Goal: Task Accomplishment & Management: Complete application form

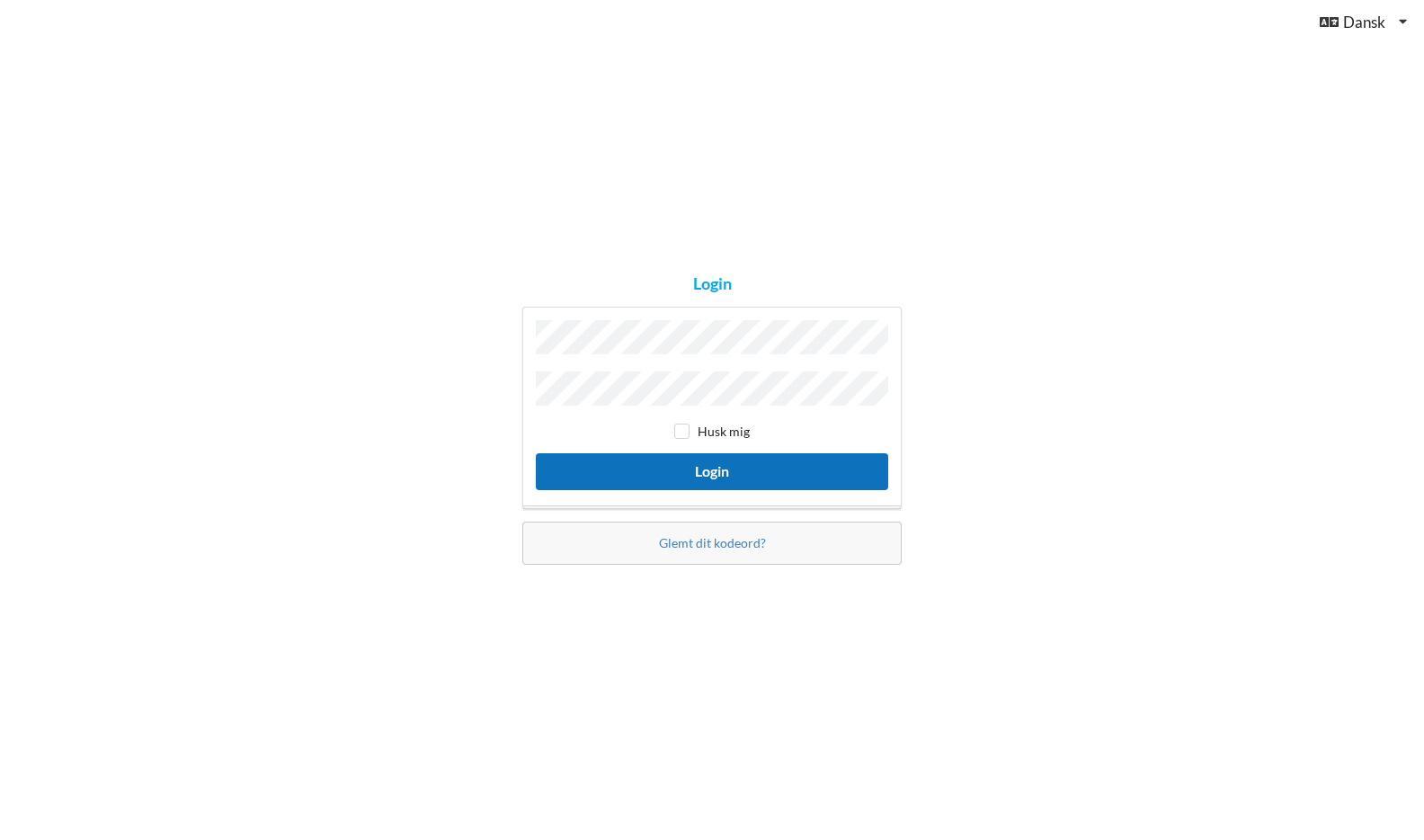
click at [728, 458] on button "Login" at bounding box center [712, 471] width 352 height 37
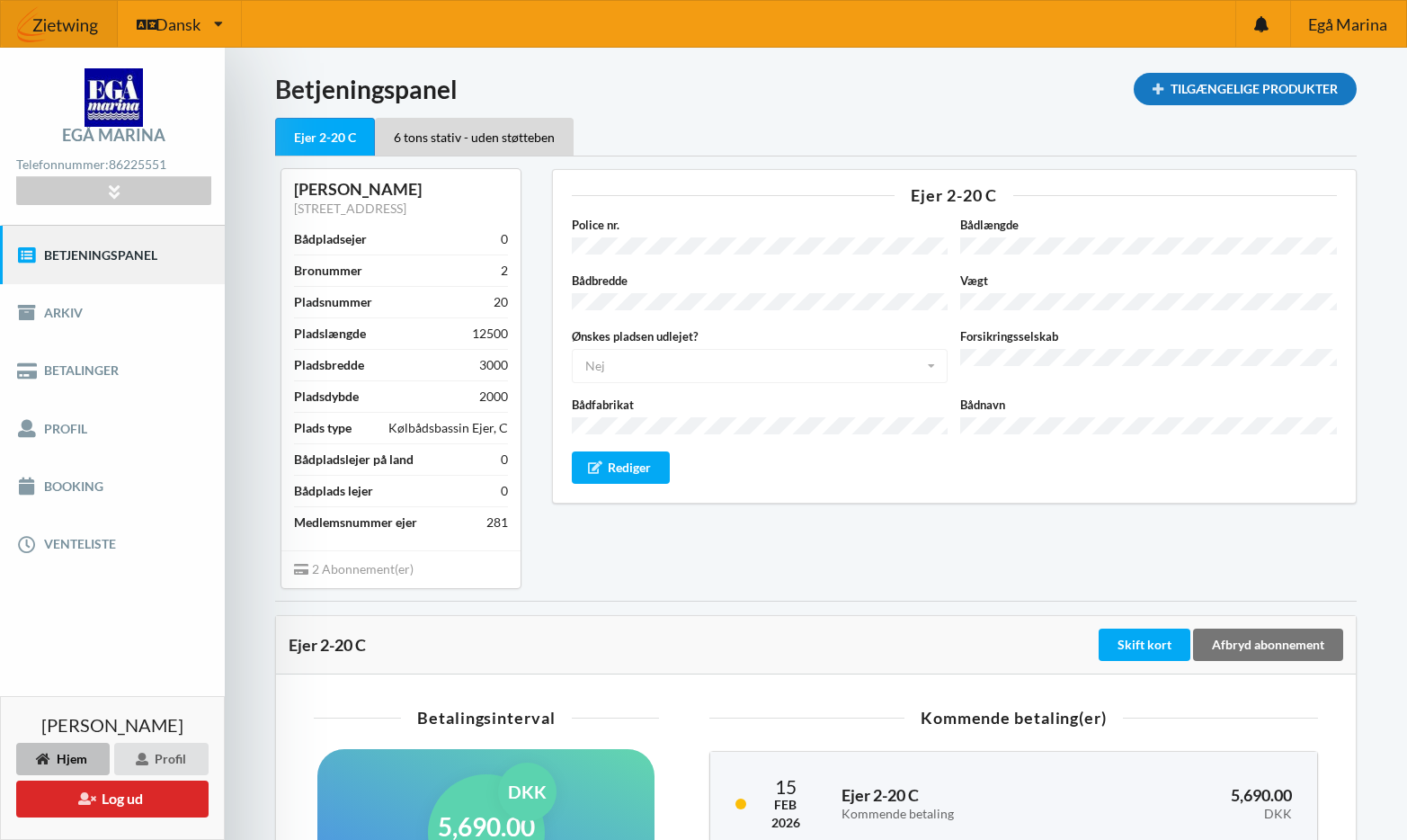
click at [1289, 82] on div "Tilgængelige Produkter" at bounding box center [1245, 89] width 223 height 32
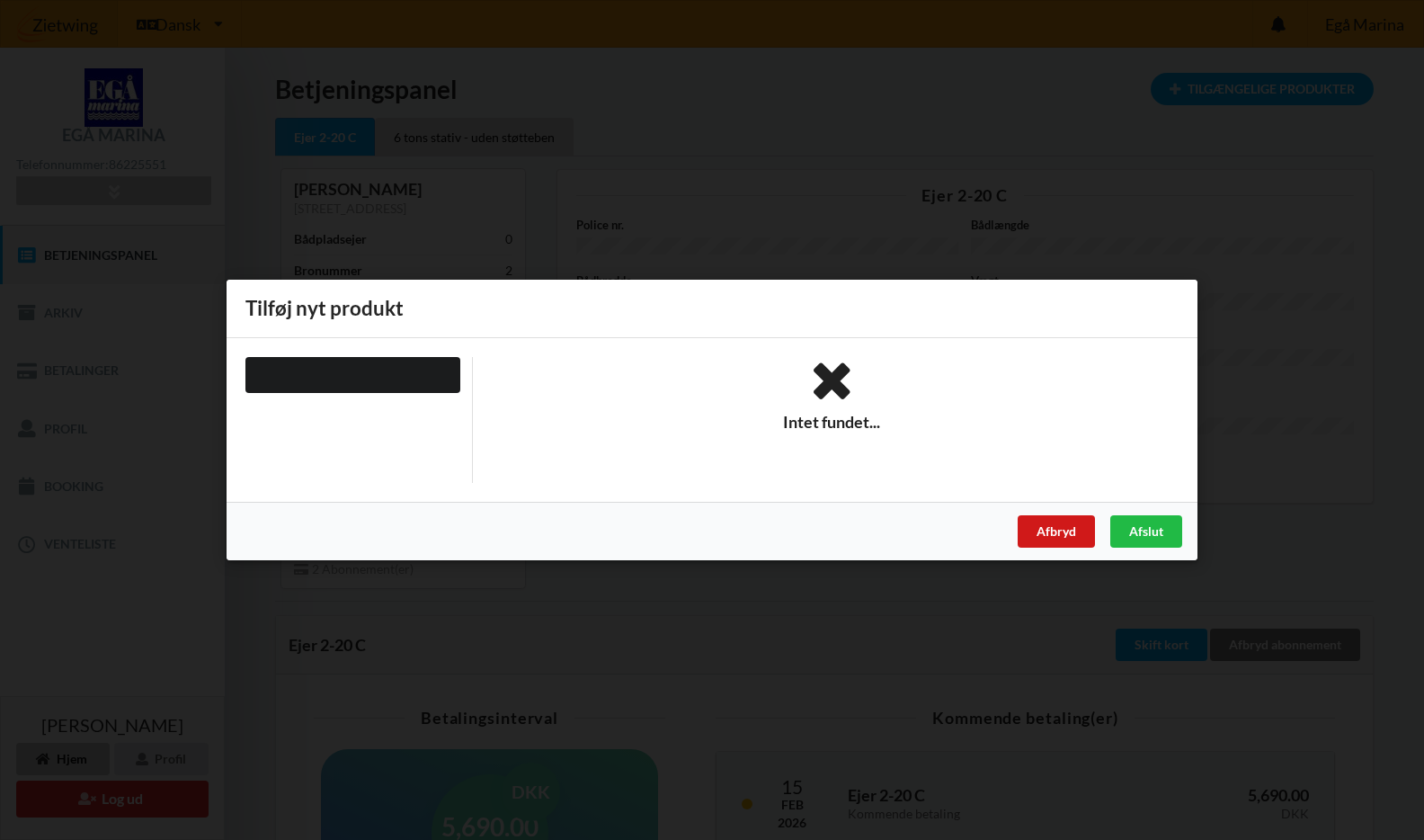
click at [1061, 524] on div "Afbryd" at bounding box center [1056, 532] width 78 height 32
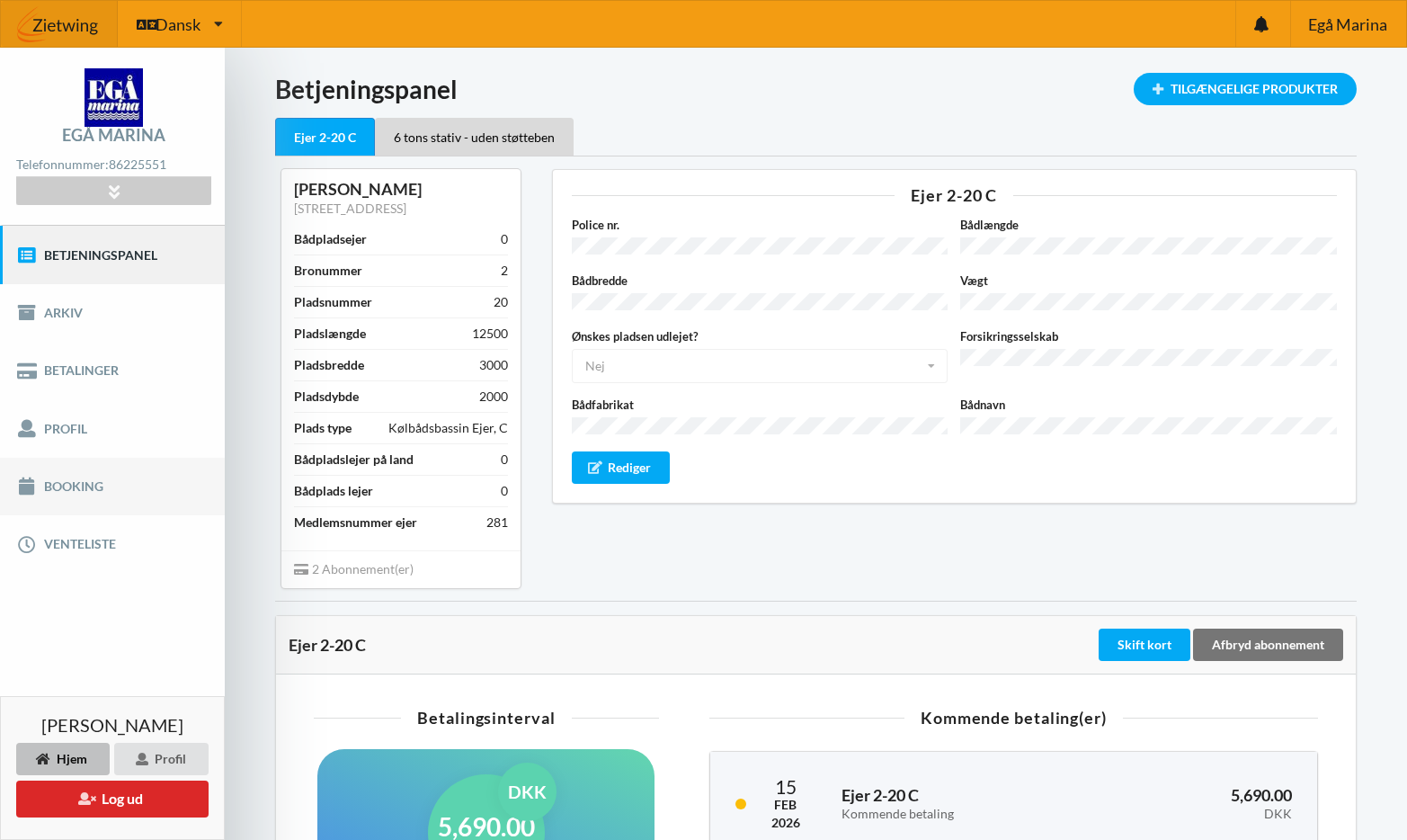
click at [80, 482] on link "Booking" at bounding box center [112, 487] width 224 height 58
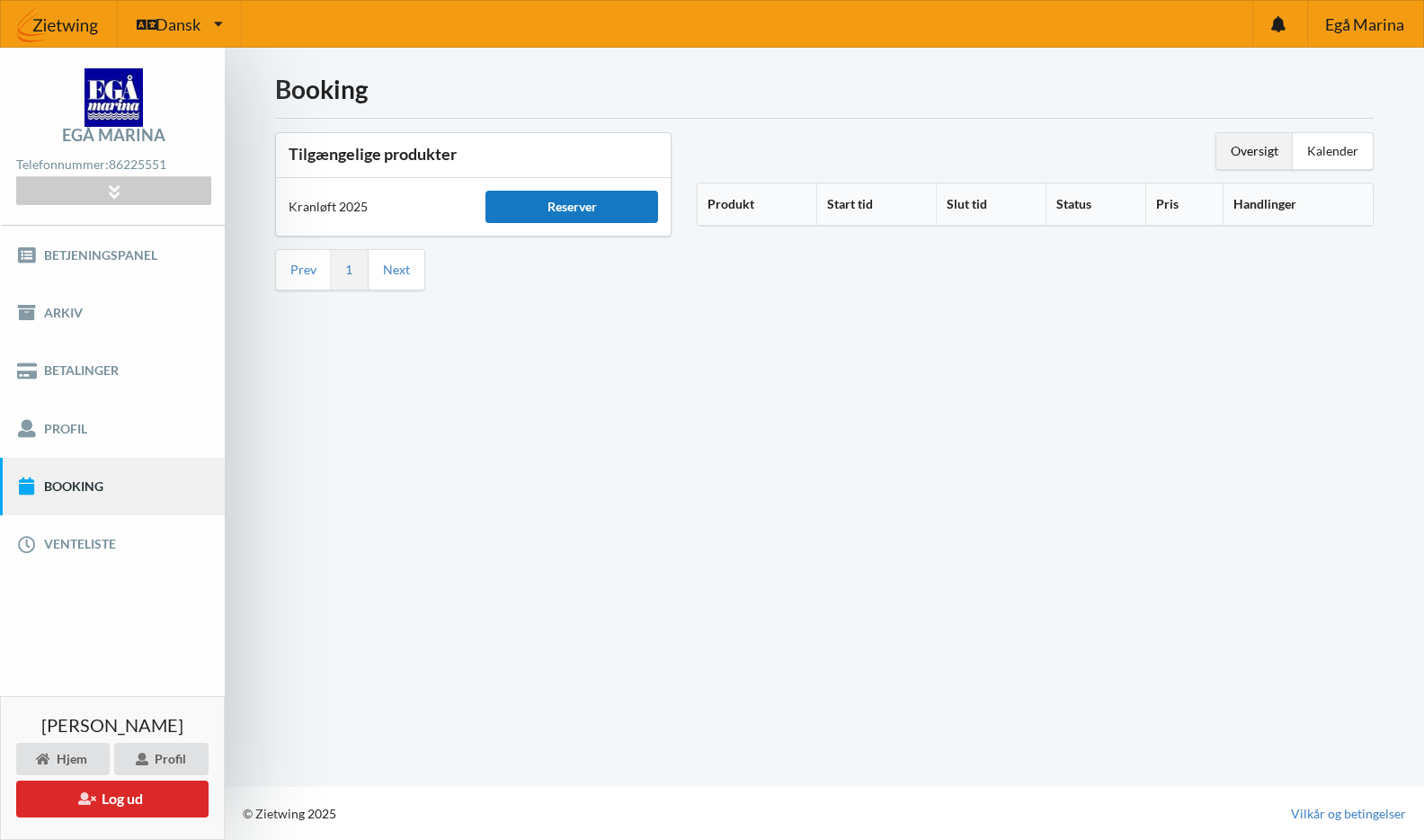
click at [598, 205] on div "Reserver" at bounding box center [571, 206] width 172 height 32
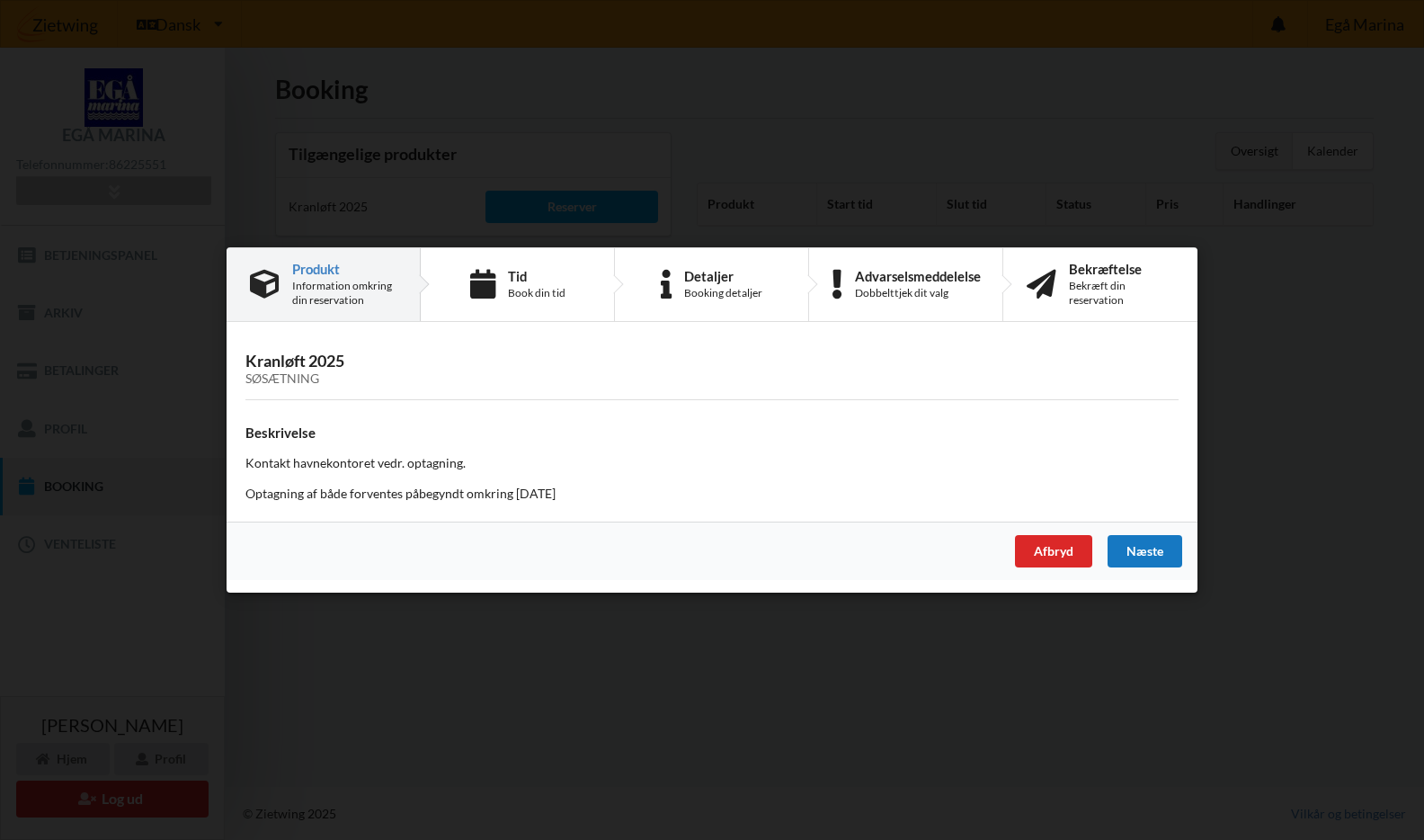
click at [1149, 548] on div "Næste" at bounding box center [1145, 552] width 75 height 32
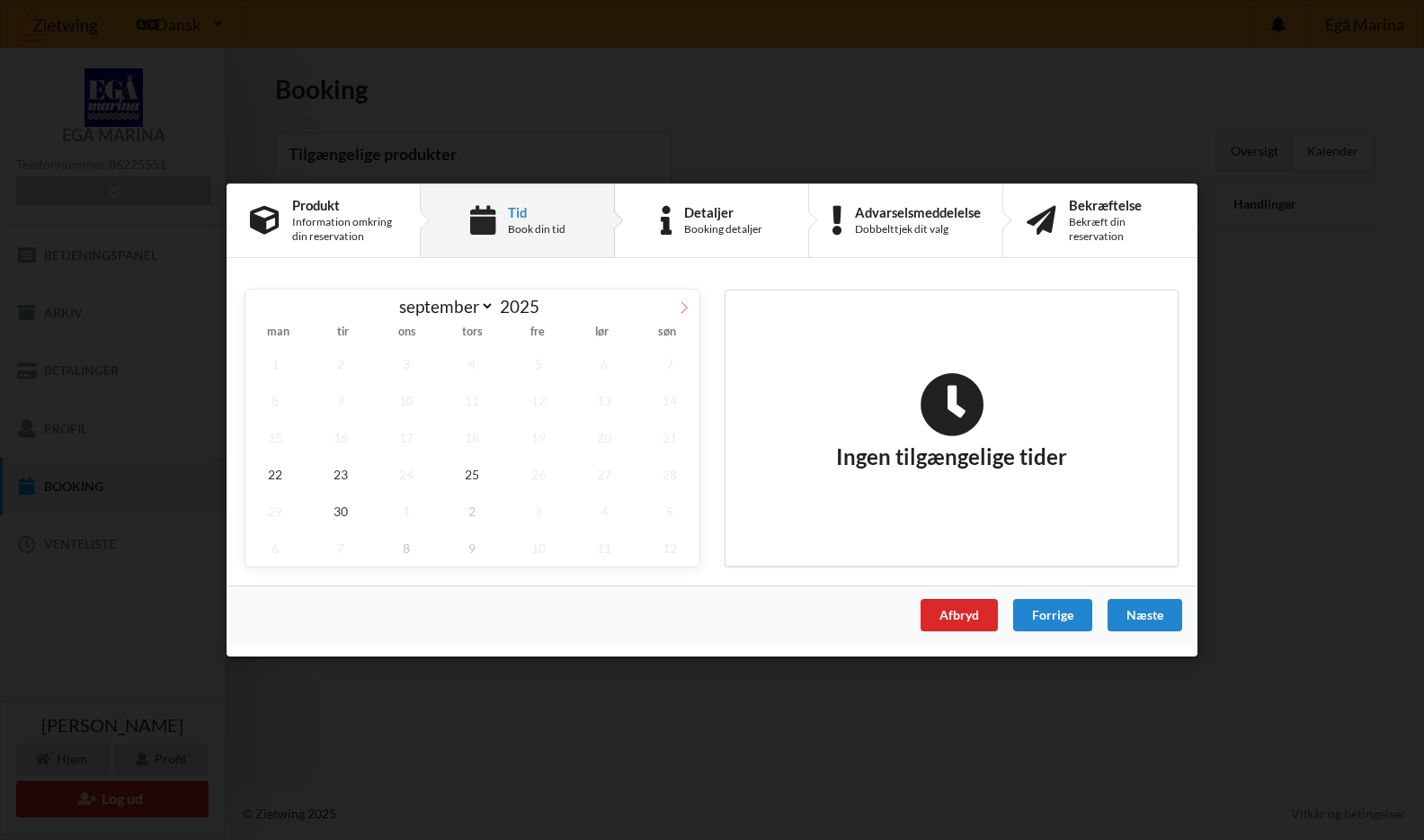
click at [684, 304] on icon at bounding box center [684, 306] width 6 height 12
select select "9"
click at [408, 434] on span "15" at bounding box center [406, 437] width 59 height 37
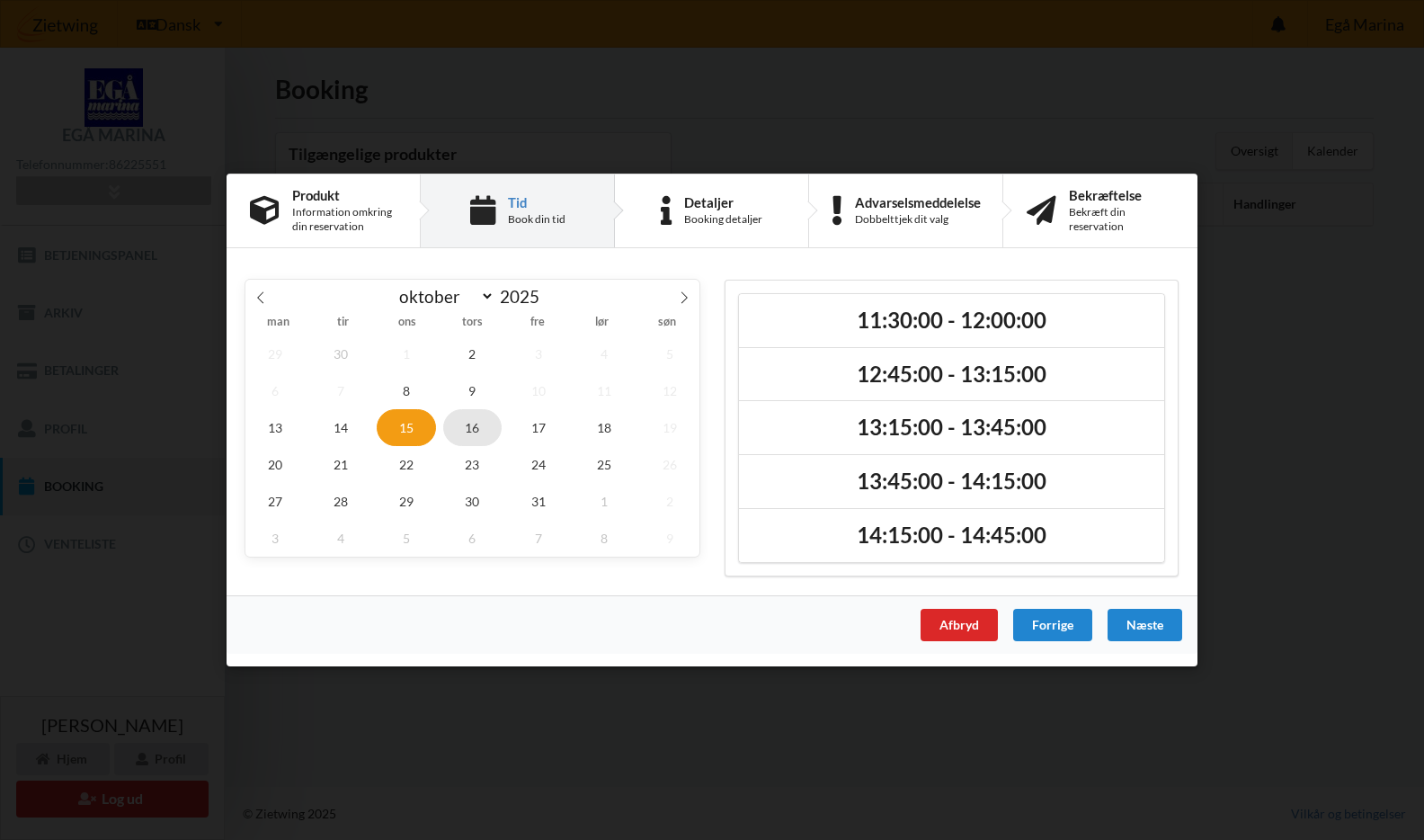
click at [474, 422] on span "16" at bounding box center [473, 427] width 59 height 37
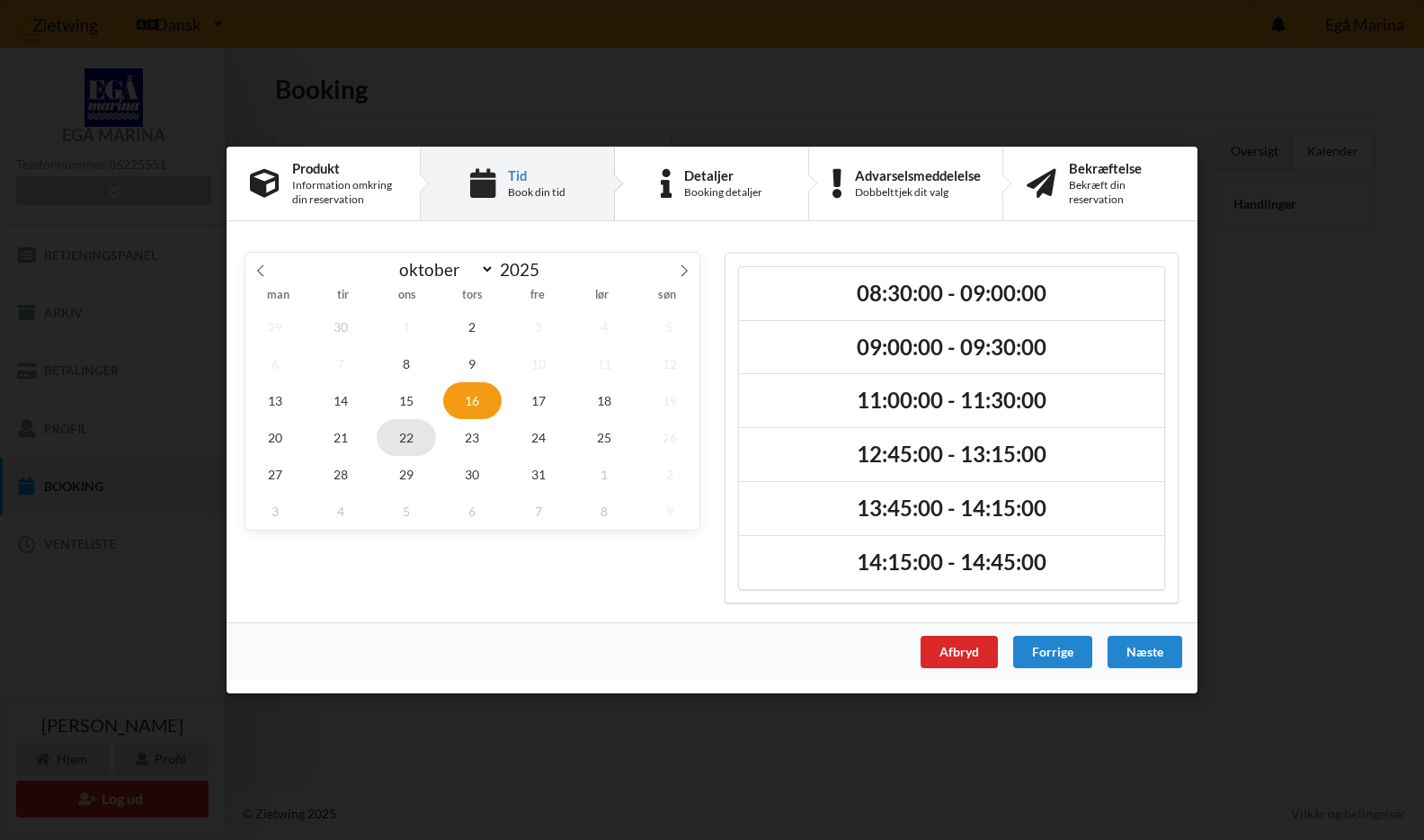
click at [404, 434] on span "22" at bounding box center [406, 437] width 59 height 37
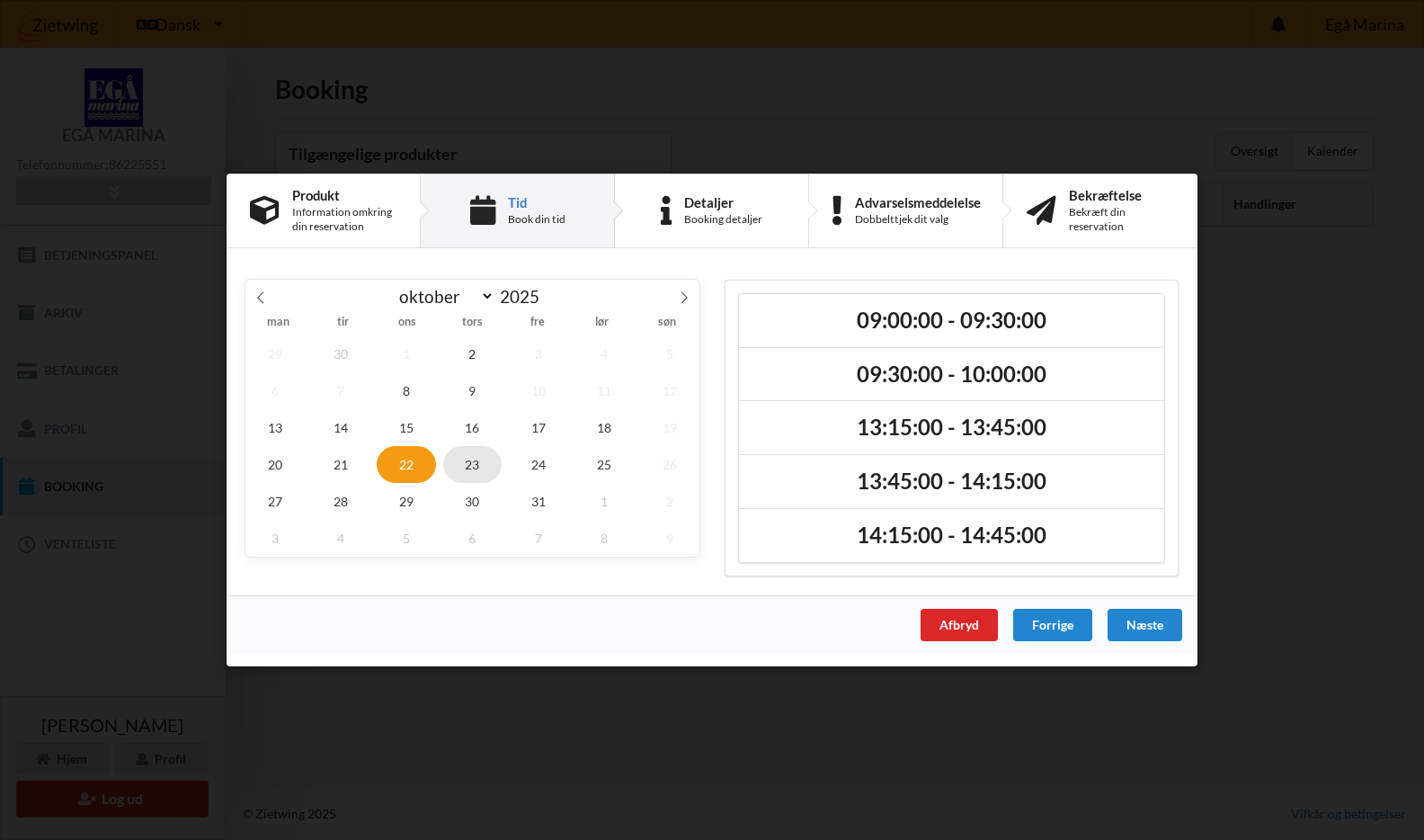
click at [474, 466] on span "23" at bounding box center [473, 464] width 59 height 37
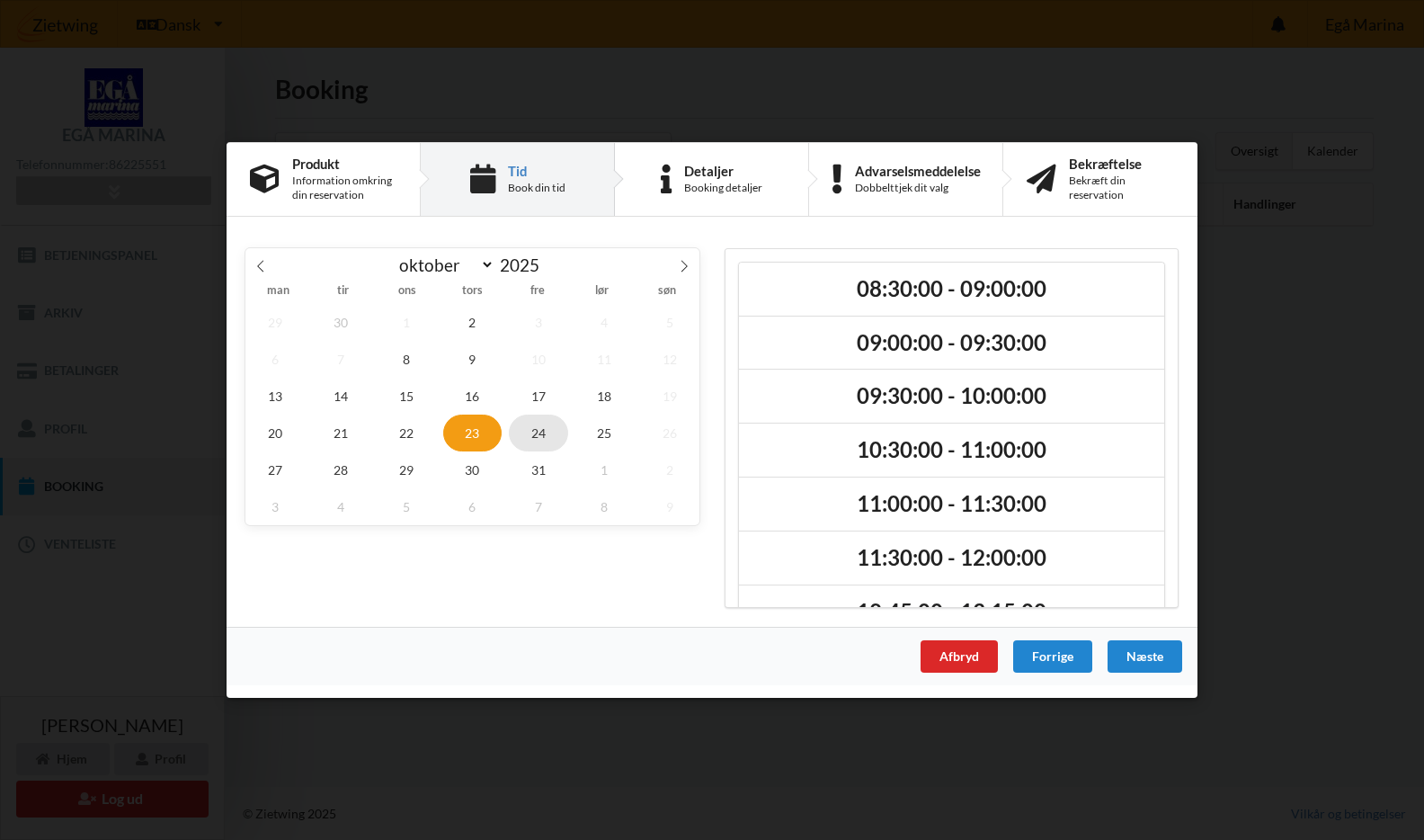
click at [538, 427] on span "24" at bounding box center [539, 433] width 59 height 37
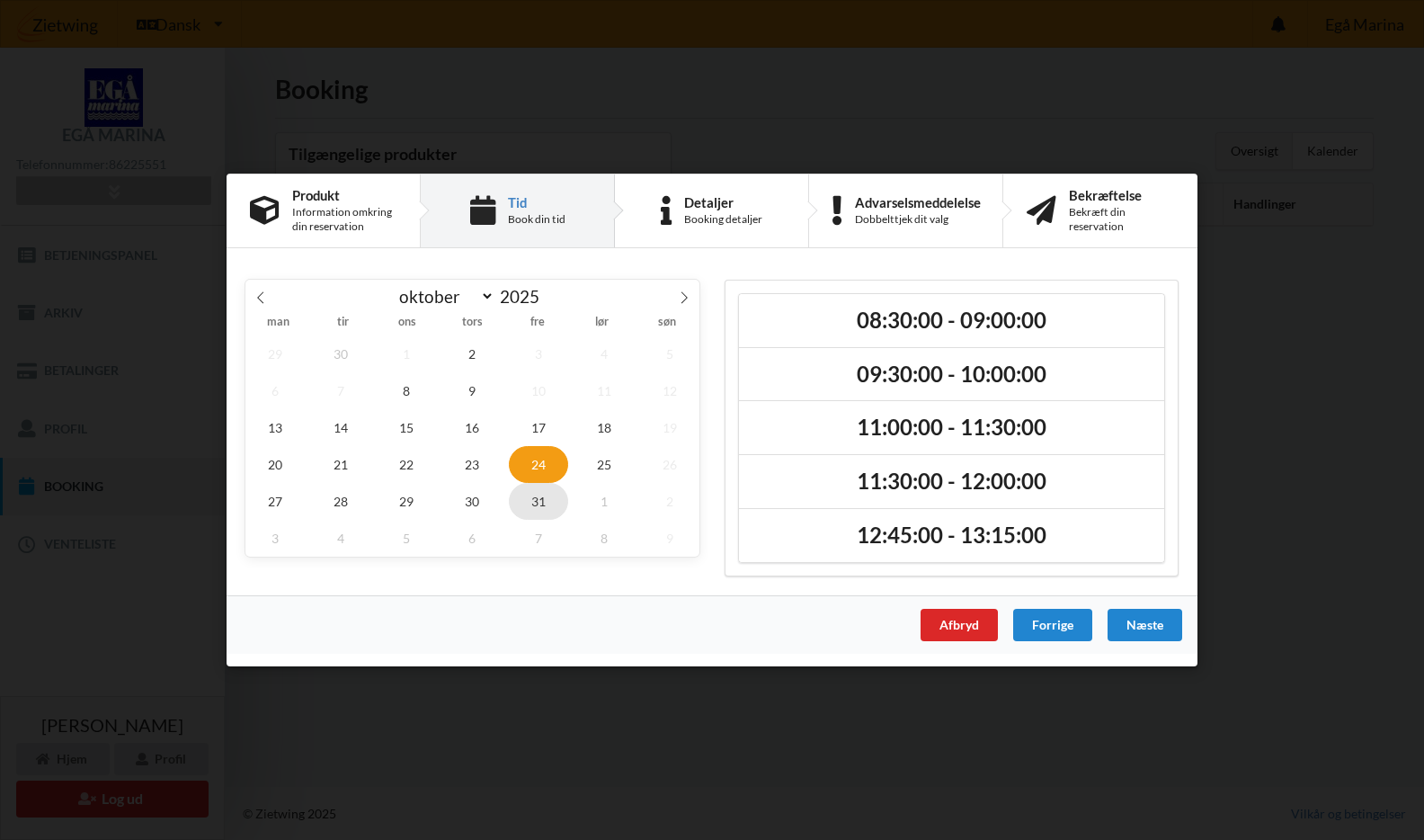
click at [537, 497] on span "31" at bounding box center [539, 501] width 59 height 37
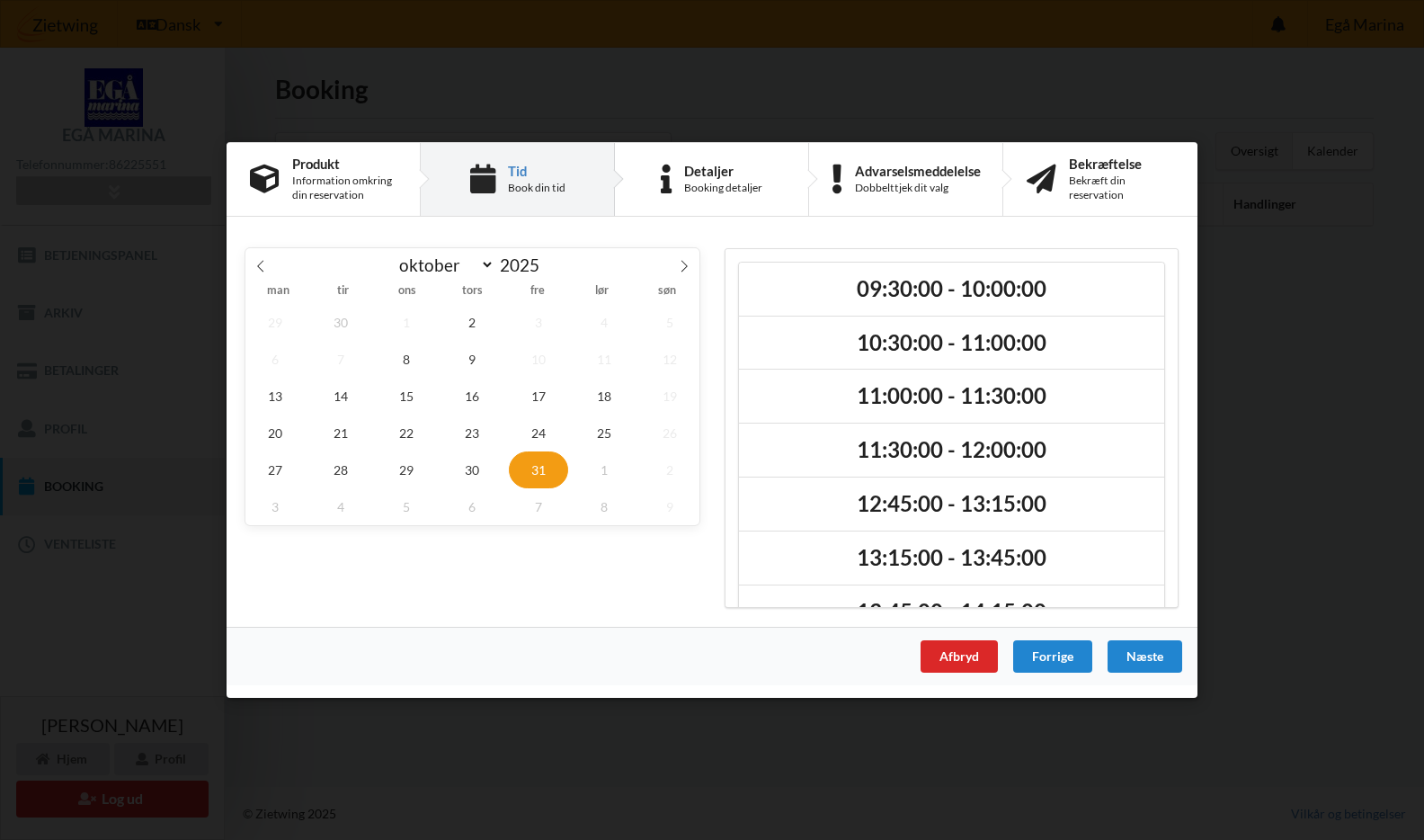
scroll to position [45, 0]
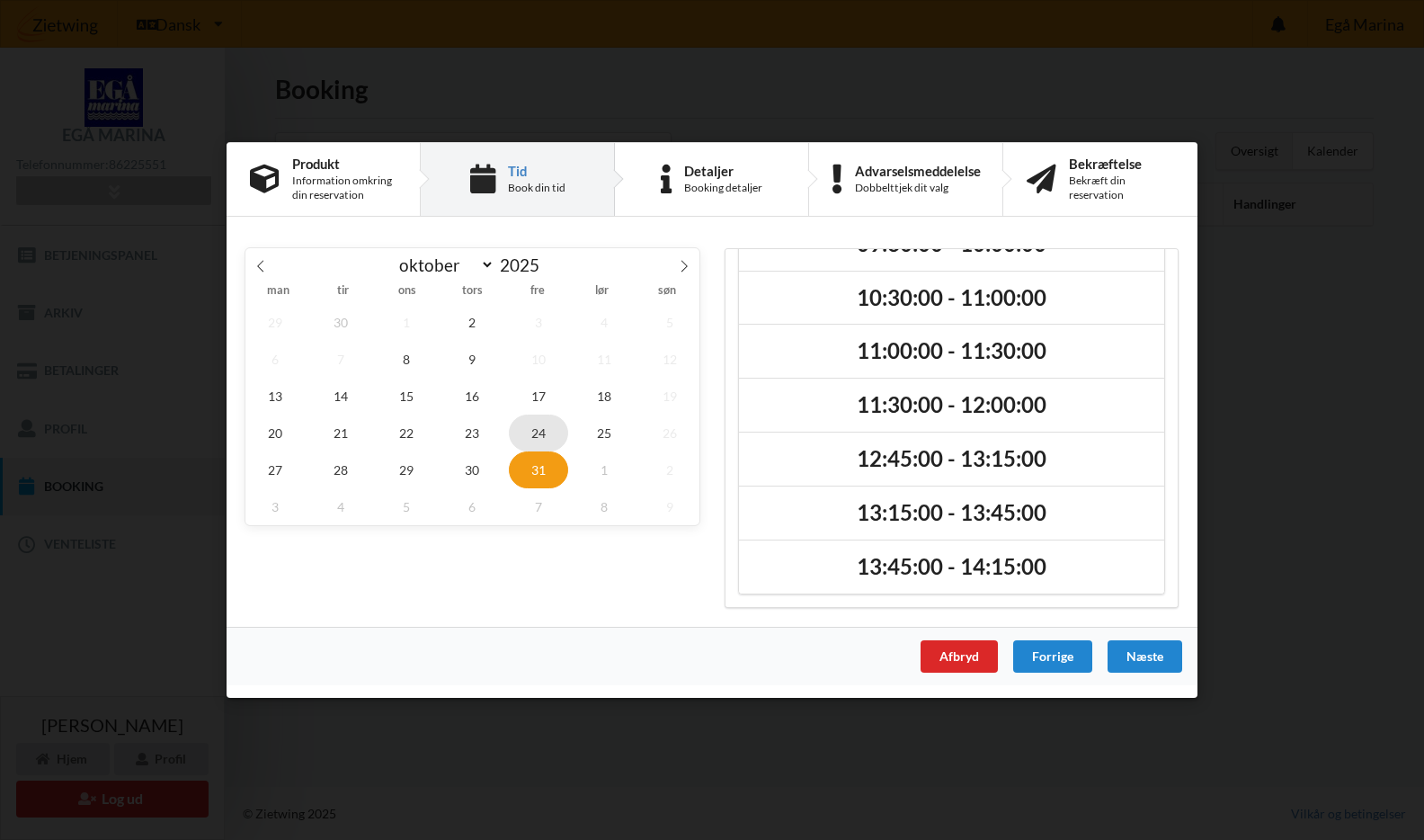
click at [540, 432] on span "24" at bounding box center [539, 433] width 59 height 37
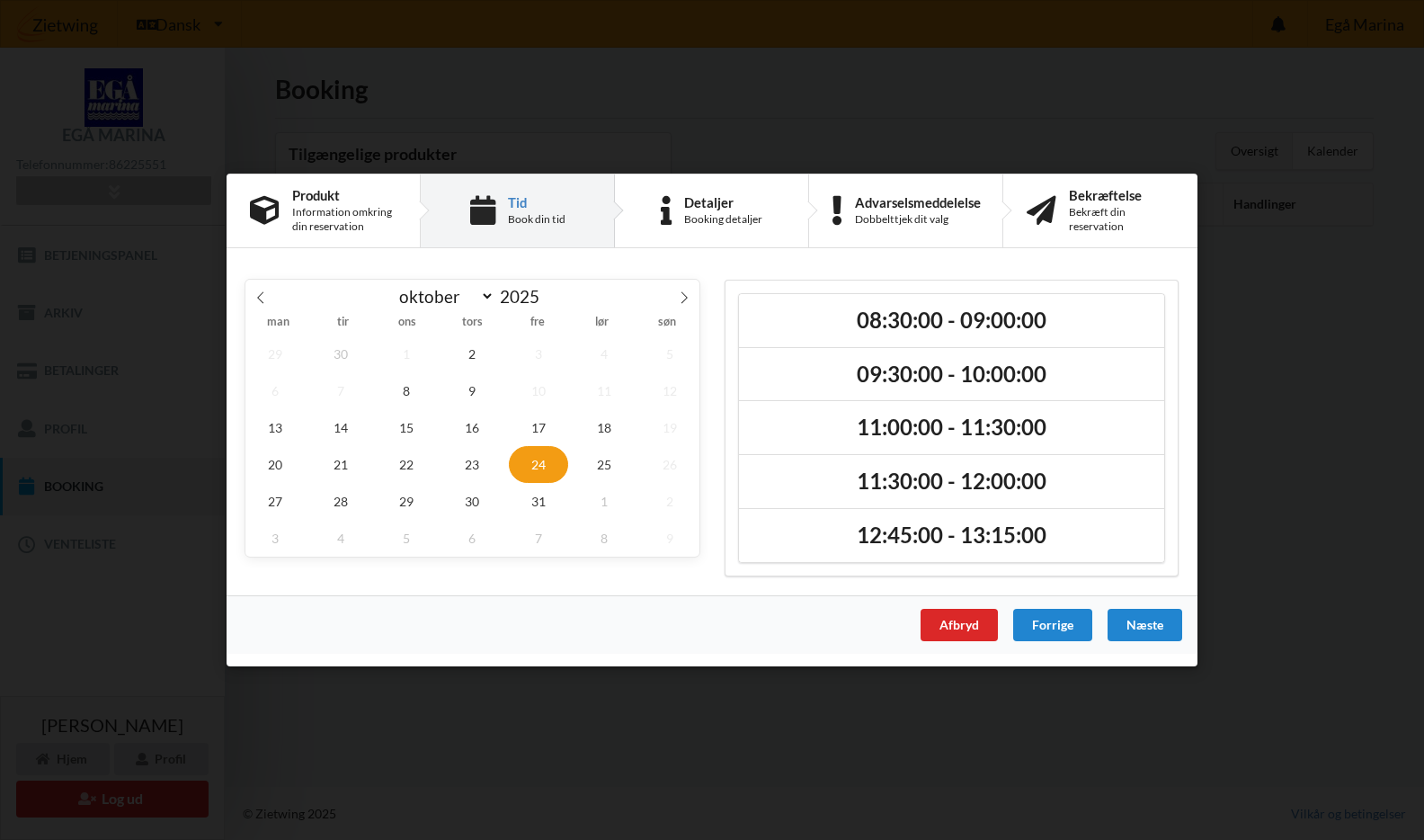
scroll to position [0, 0]
click at [536, 497] on span "31" at bounding box center [539, 501] width 59 height 37
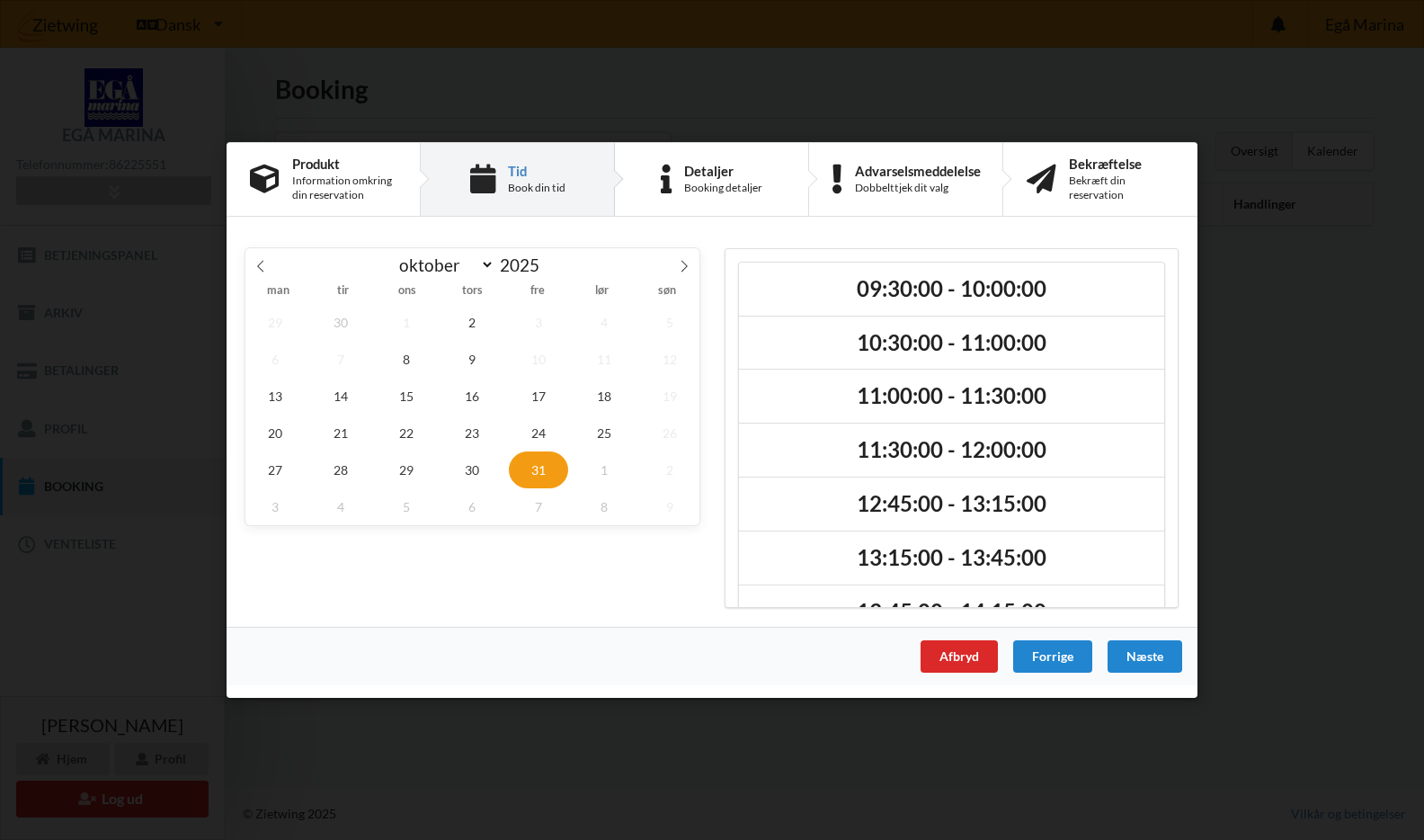
scroll to position [45, 0]
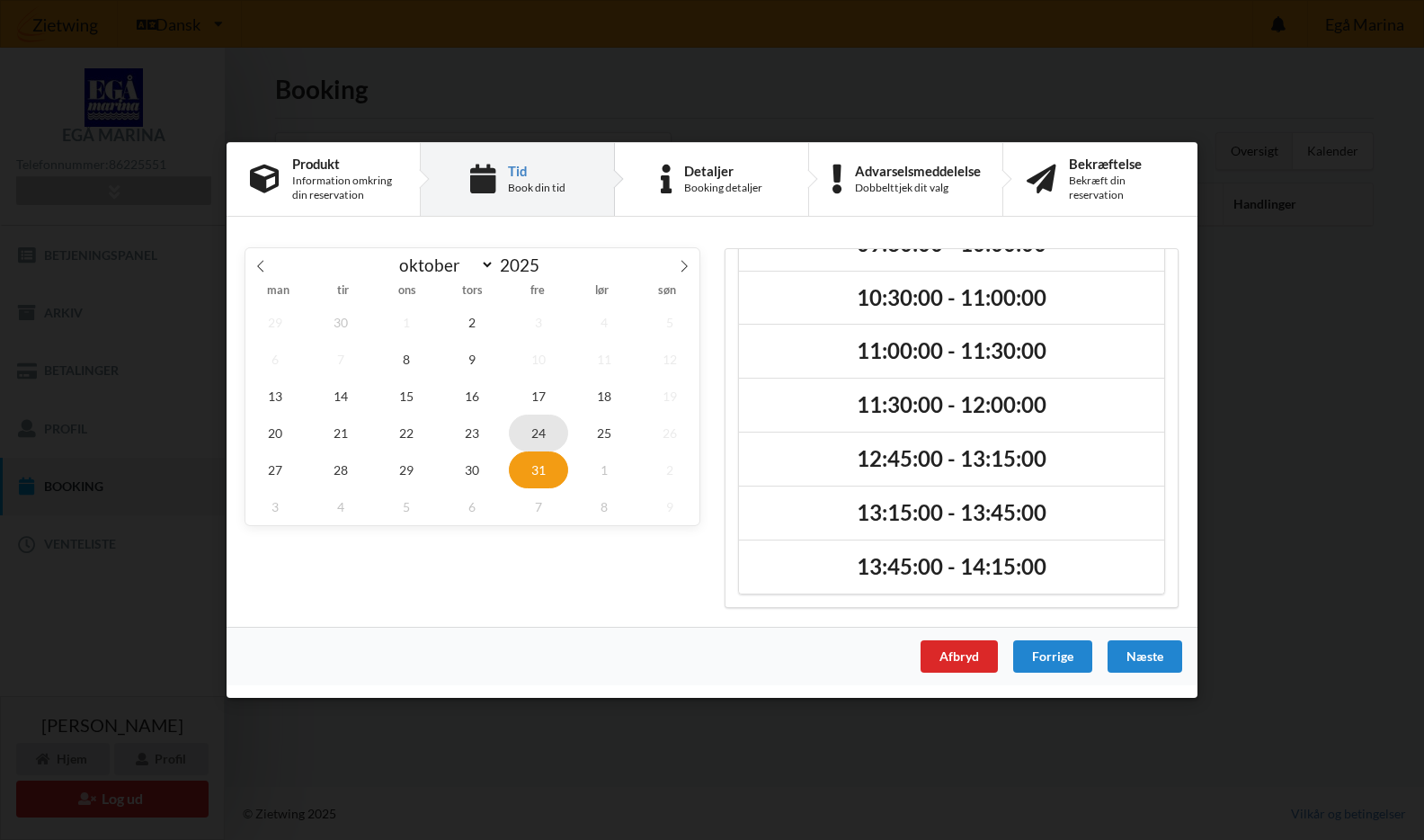
click at [535, 433] on span "24" at bounding box center [539, 433] width 59 height 37
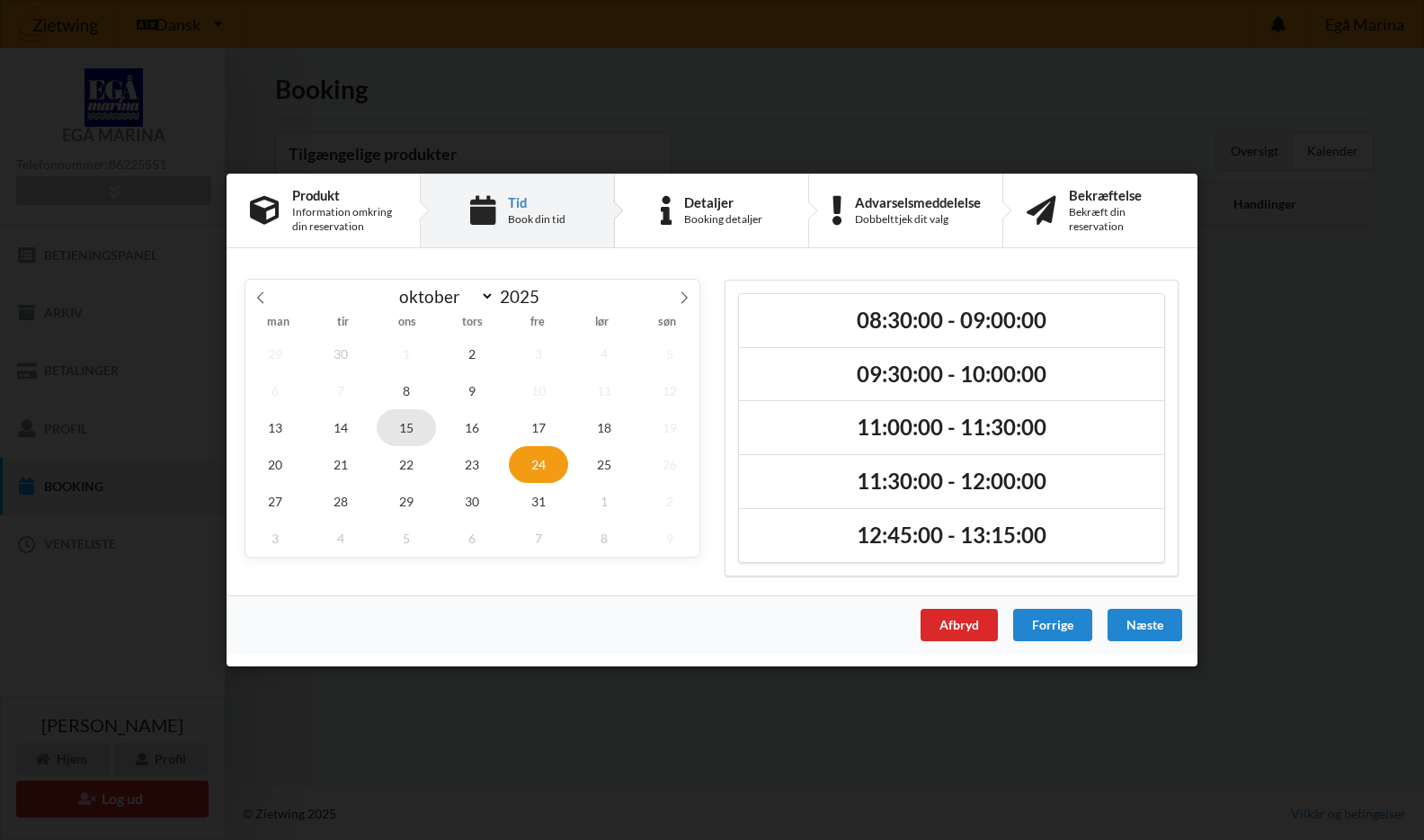
click at [406, 428] on span "15" at bounding box center [406, 427] width 59 height 37
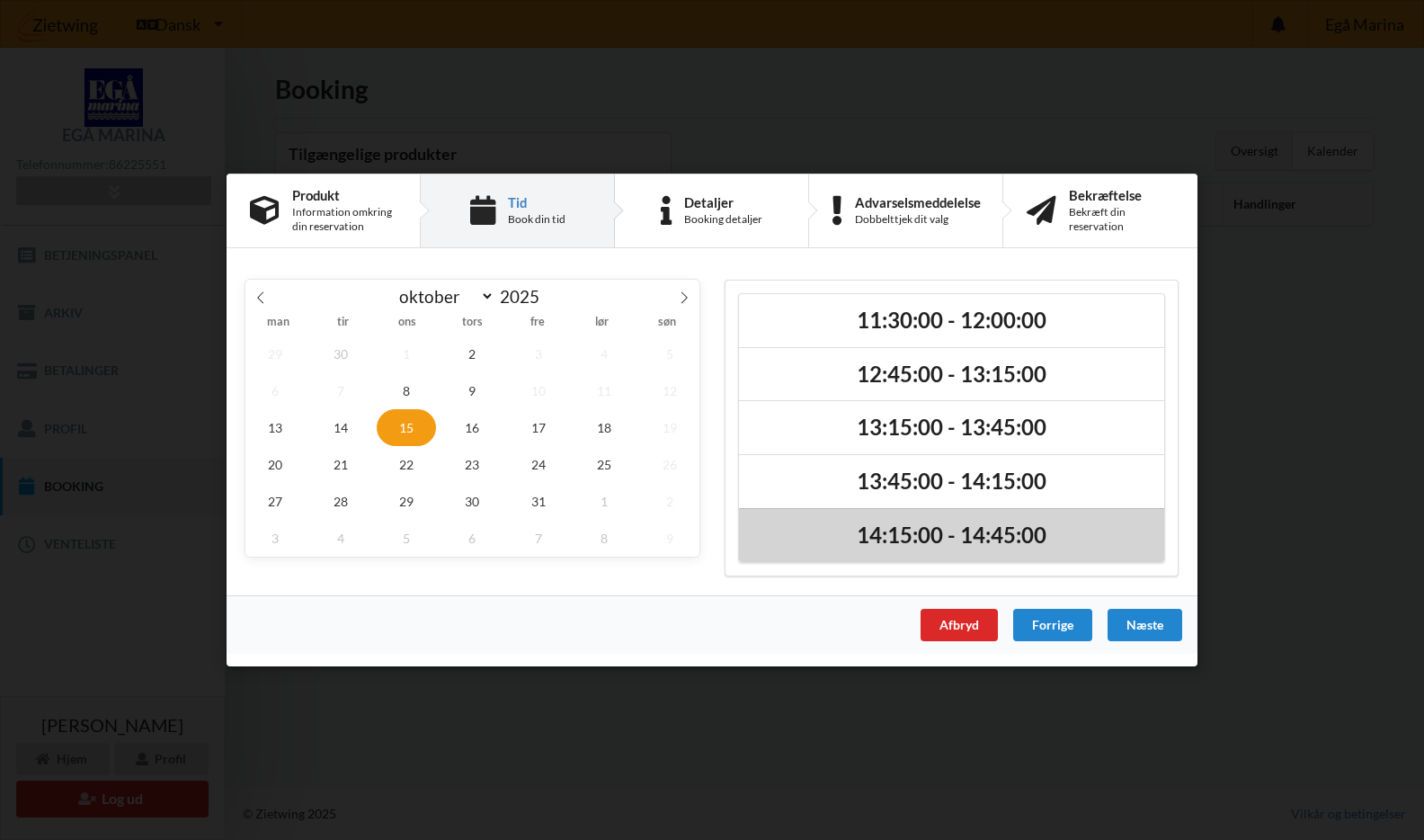
click at [943, 533] on h2 "14:15:00 - 14:45:00" at bounding box center [952, 535] width 400 height 28
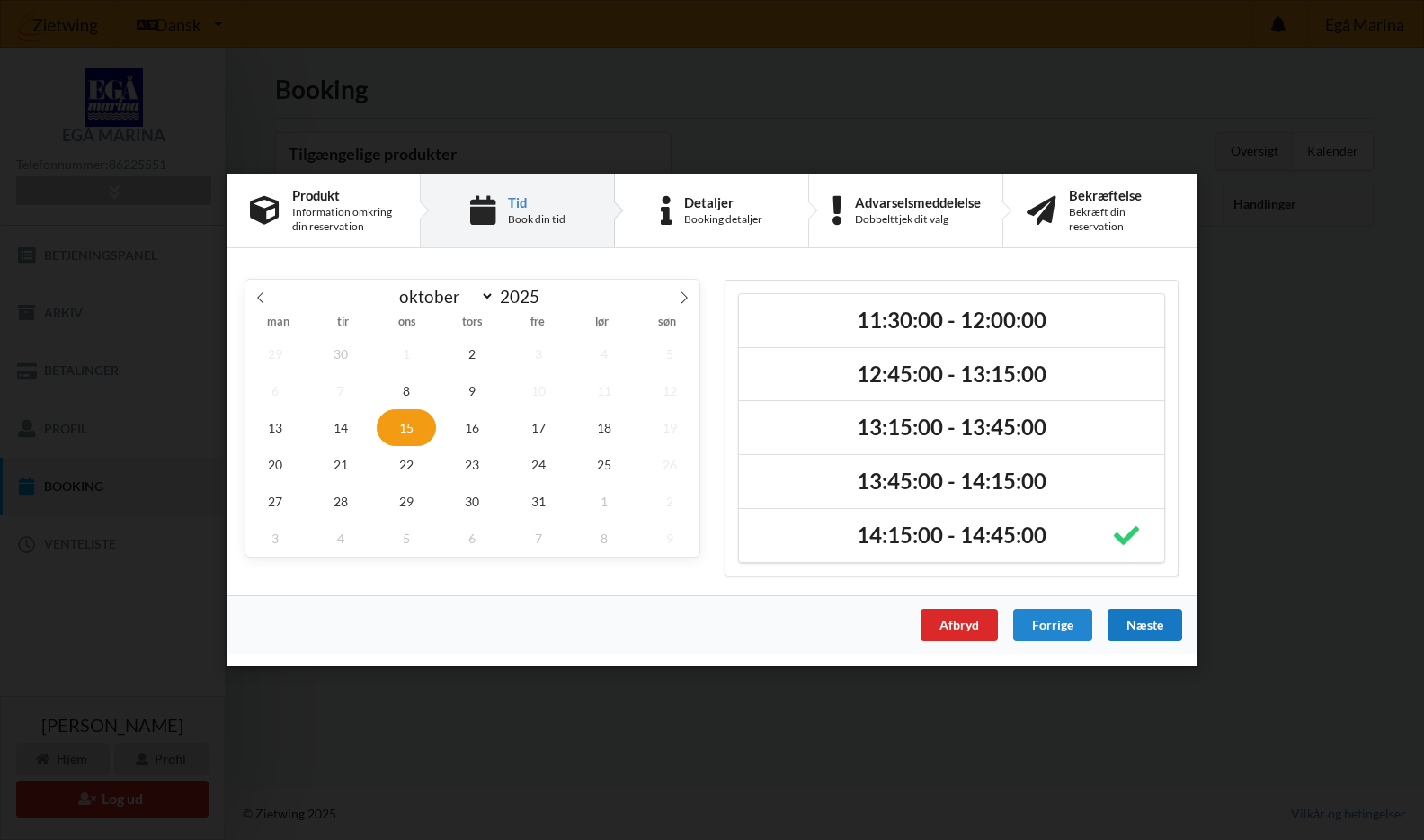
click at [1145, 620] on div "Næste" at bounding box center [1145, 625] width 75 height 32
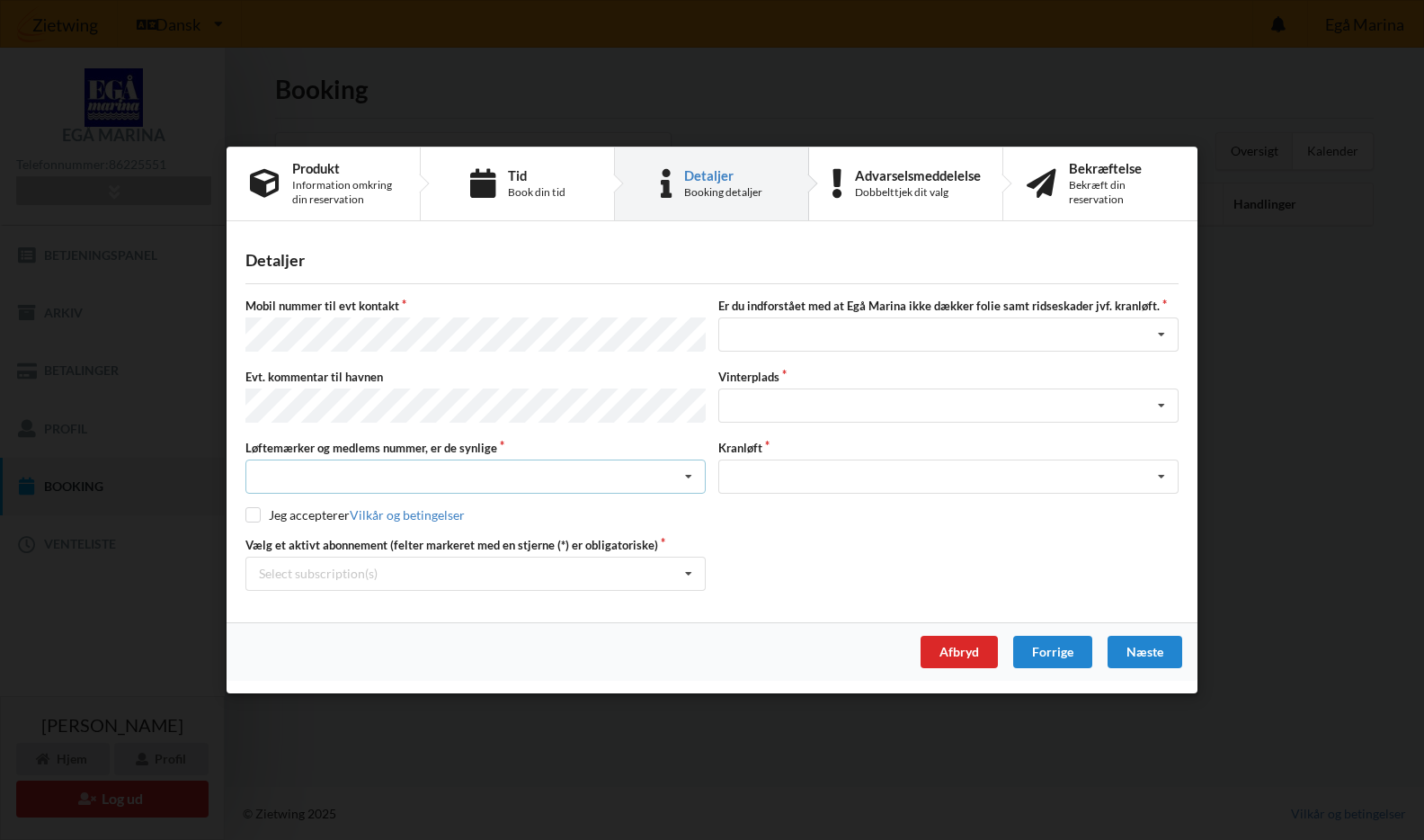
click at [689, 470] on icon at bounding box center [689, 477] width 27 height 33
click at [507, 537] on div "Ja, mine mærker er synlige og intakte" at bounding box center [475, 543] width 459 height 33
click at [251, 513] on input "checkbox" at bounding box center [252, 515] width 15 height 15
checkbox input "true"
click at [691, 566] on icon at bounding box center [689, 574] width 27 height 33
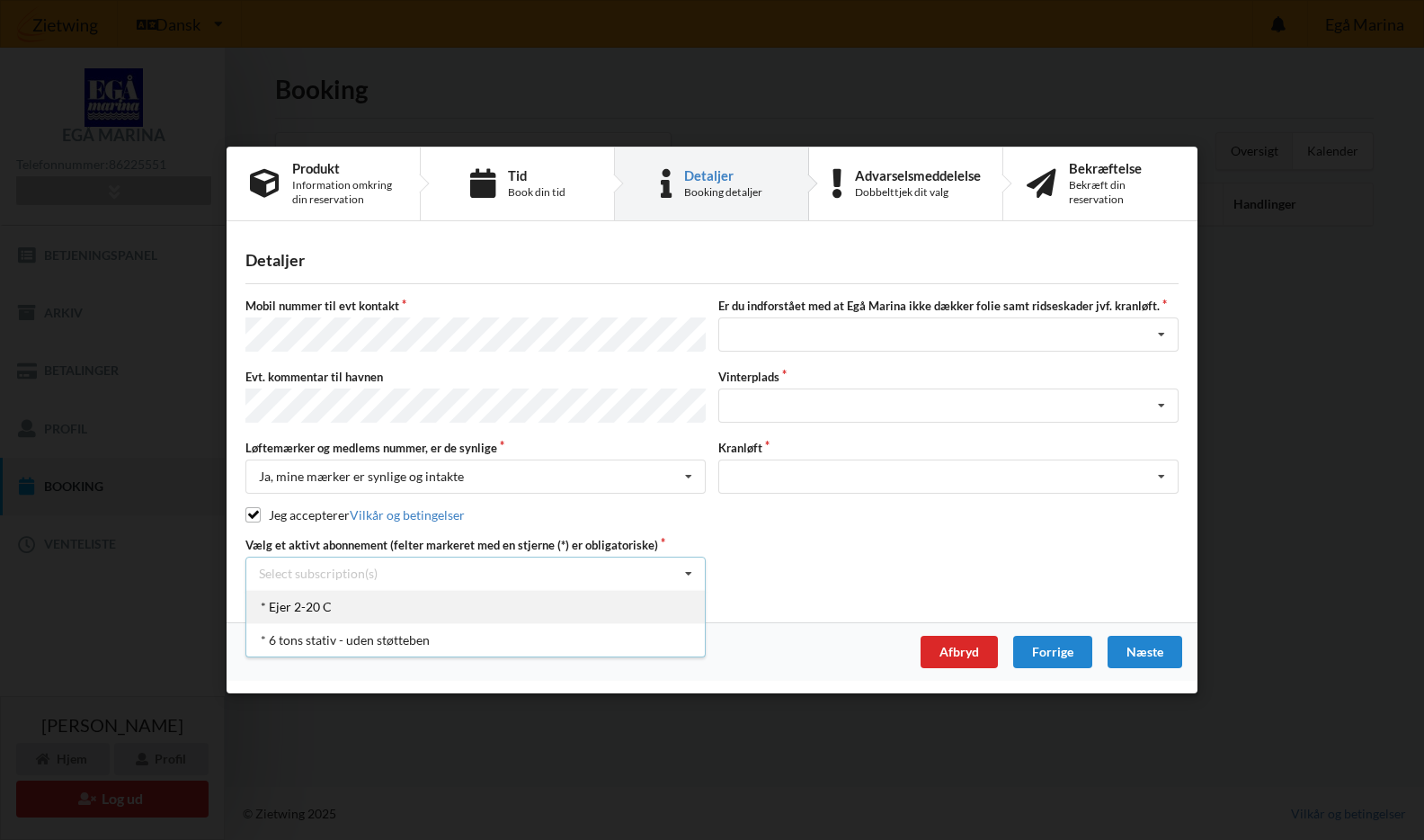
click at [615, 602] on div "* Ejer 2-20 C" at bounding box center [475, 606] width 459 height 33
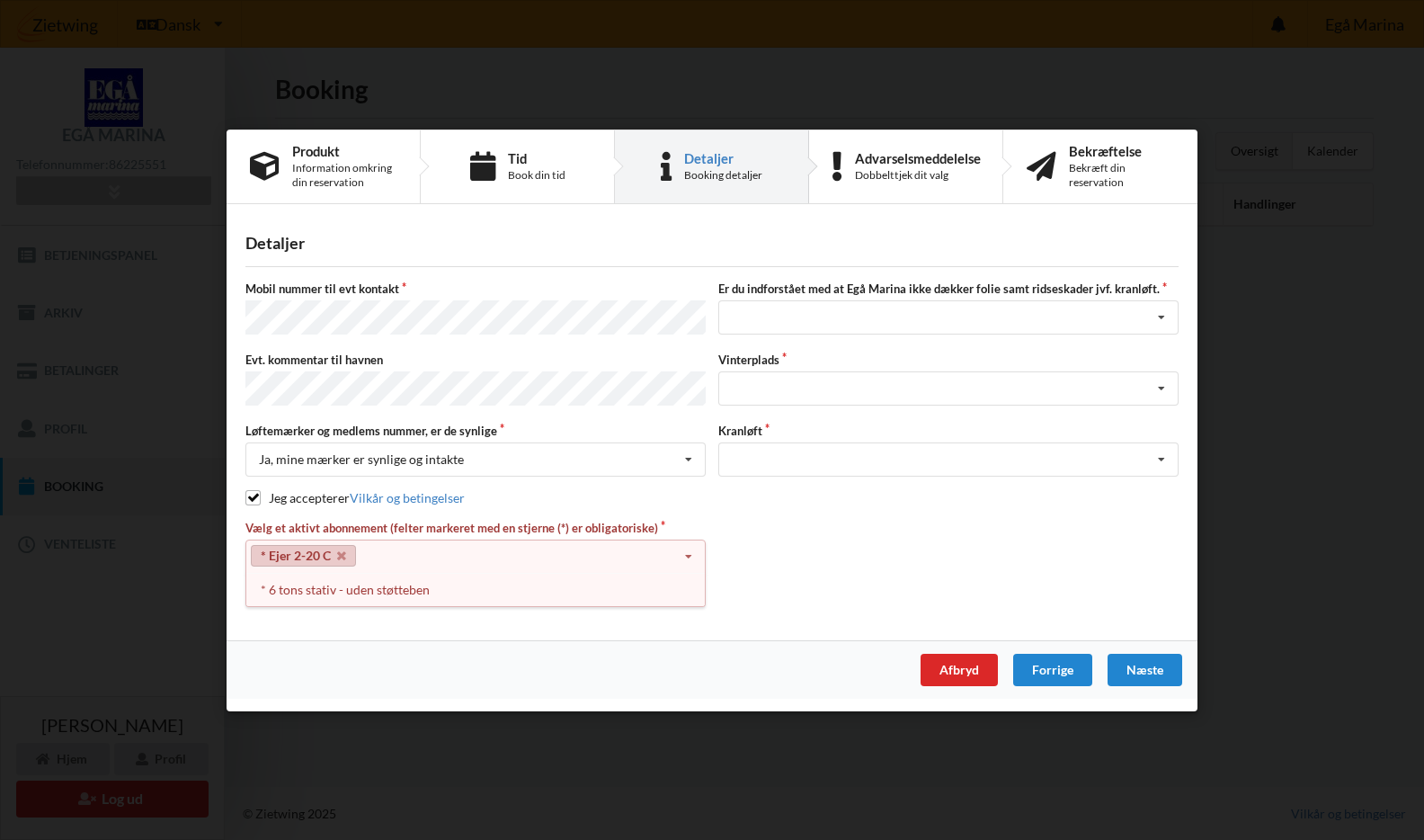
click at [688, 550] on icon at bounding box center [689, 556] width 27 height 33
click at [685, 548] on icon at bounding box center [689, 556] width 27 height 33
click at [397, 586] on div "* 6 tons stativ - uden støtteben" at bounding box center [475, 588] width 459 height 33
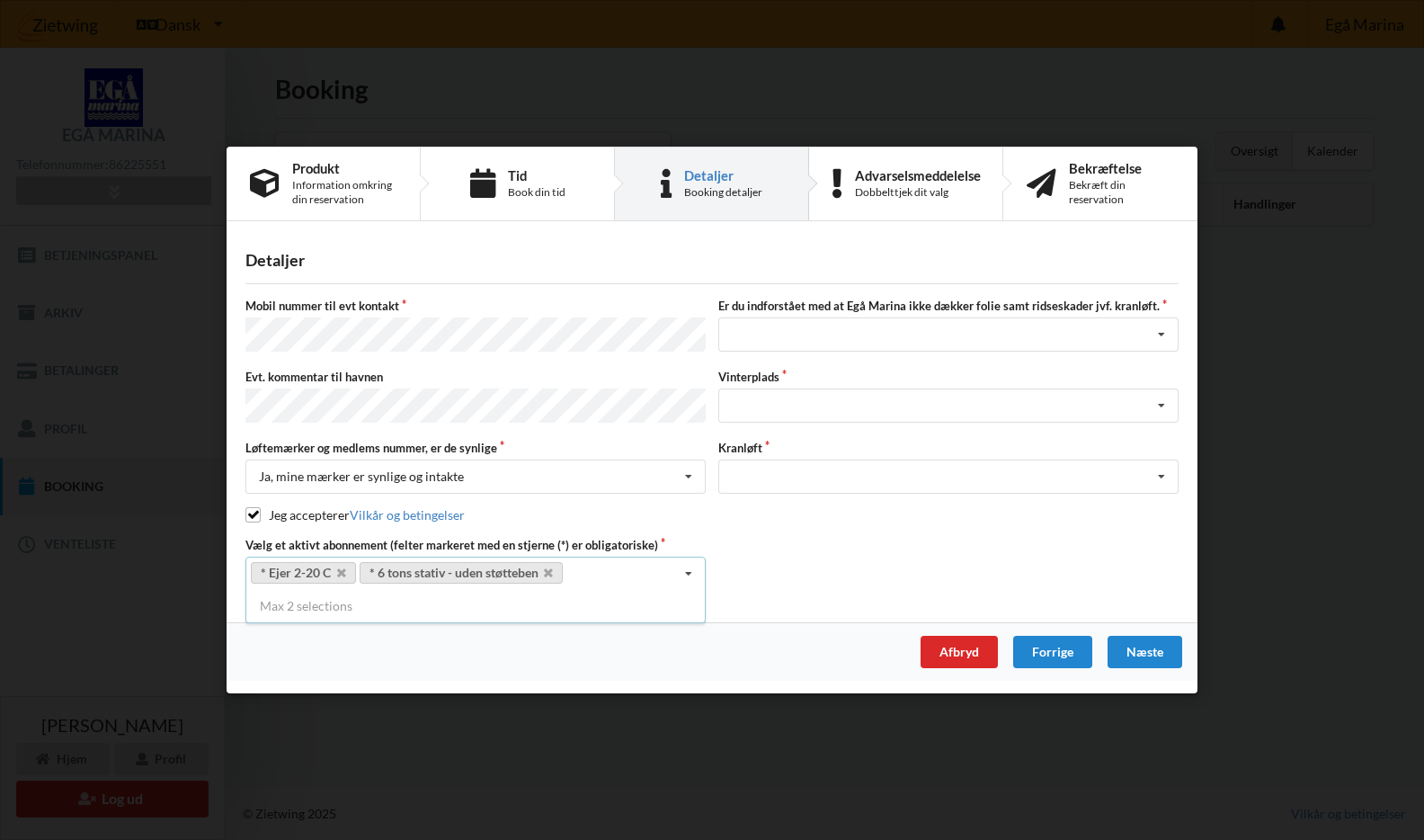
click at [754, 542] on div "Vælg et aktivt abonnement (felter markeret med en stjerne (*) er obligatoriske)…" at bounding box center [711, 564] width 945 height 54
click at [1159, 331] on icon at bounding box center [1162, 335] width 27 height 33
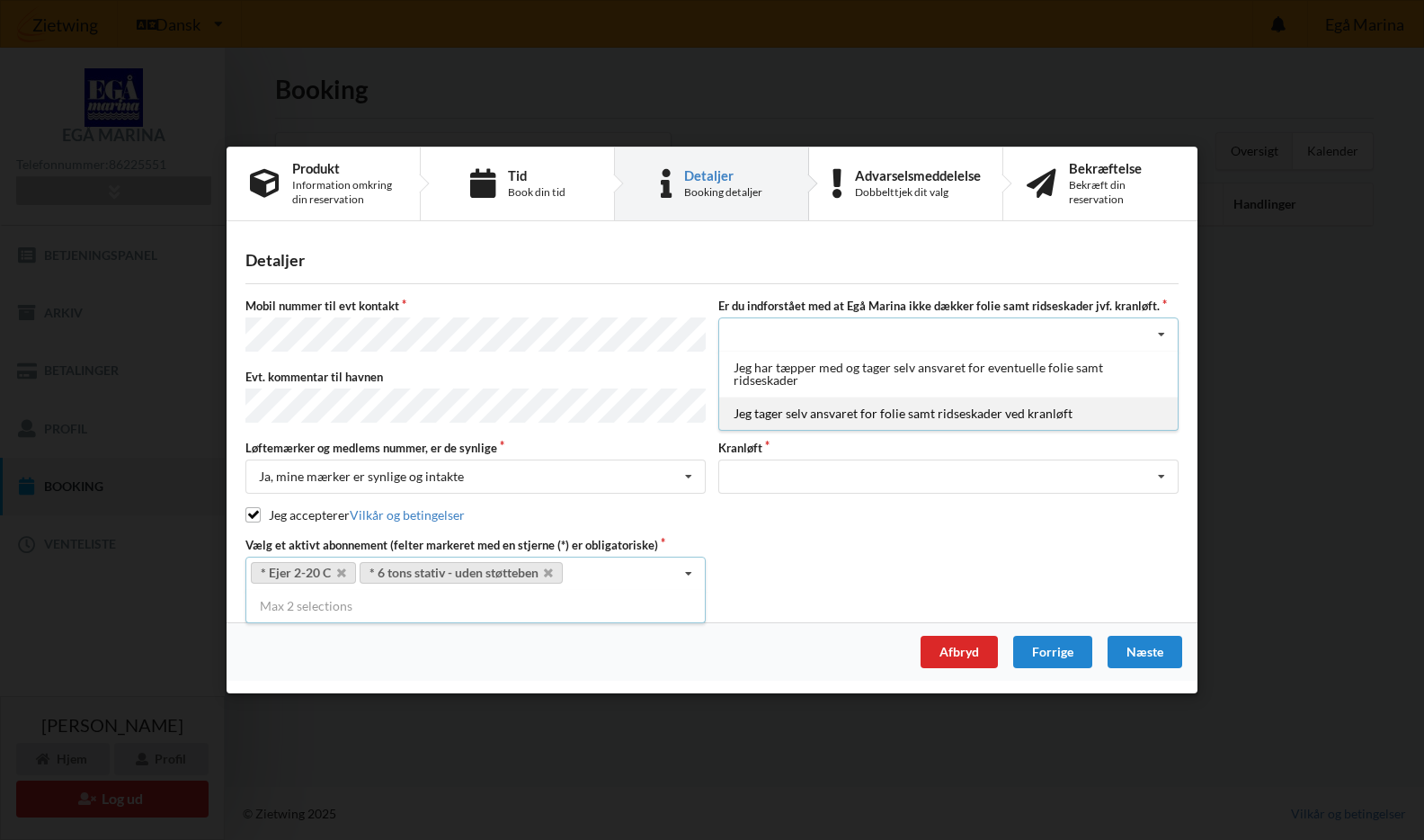
click at [1023, 415] on div "Jeg tager selv ansvaret for folie samt ridseskader ved kranløft" at bounding box center [948, 414] width 459 height 33
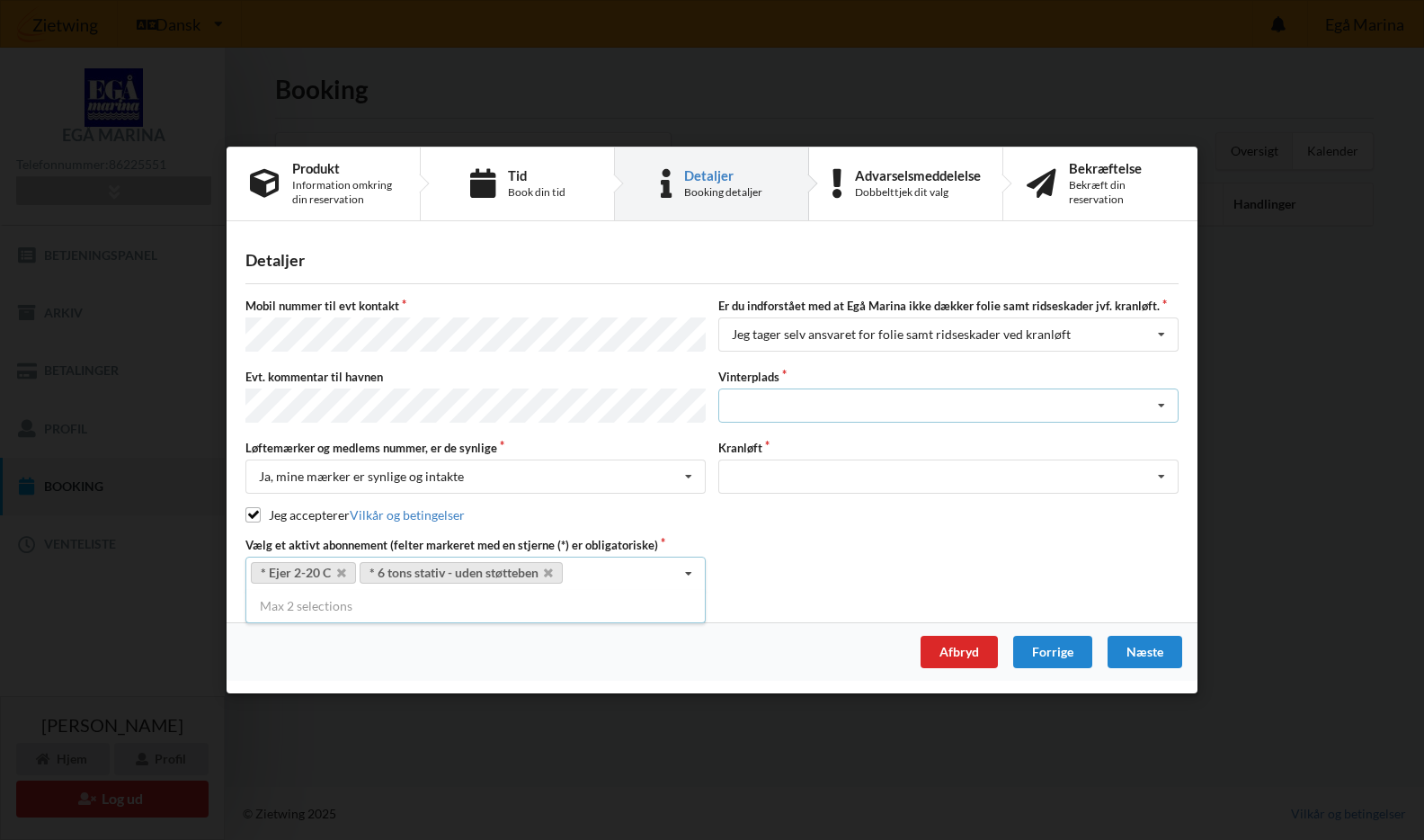
click at [1162, 403] on icon at bounding box center [1162, 406] width 27 height 33
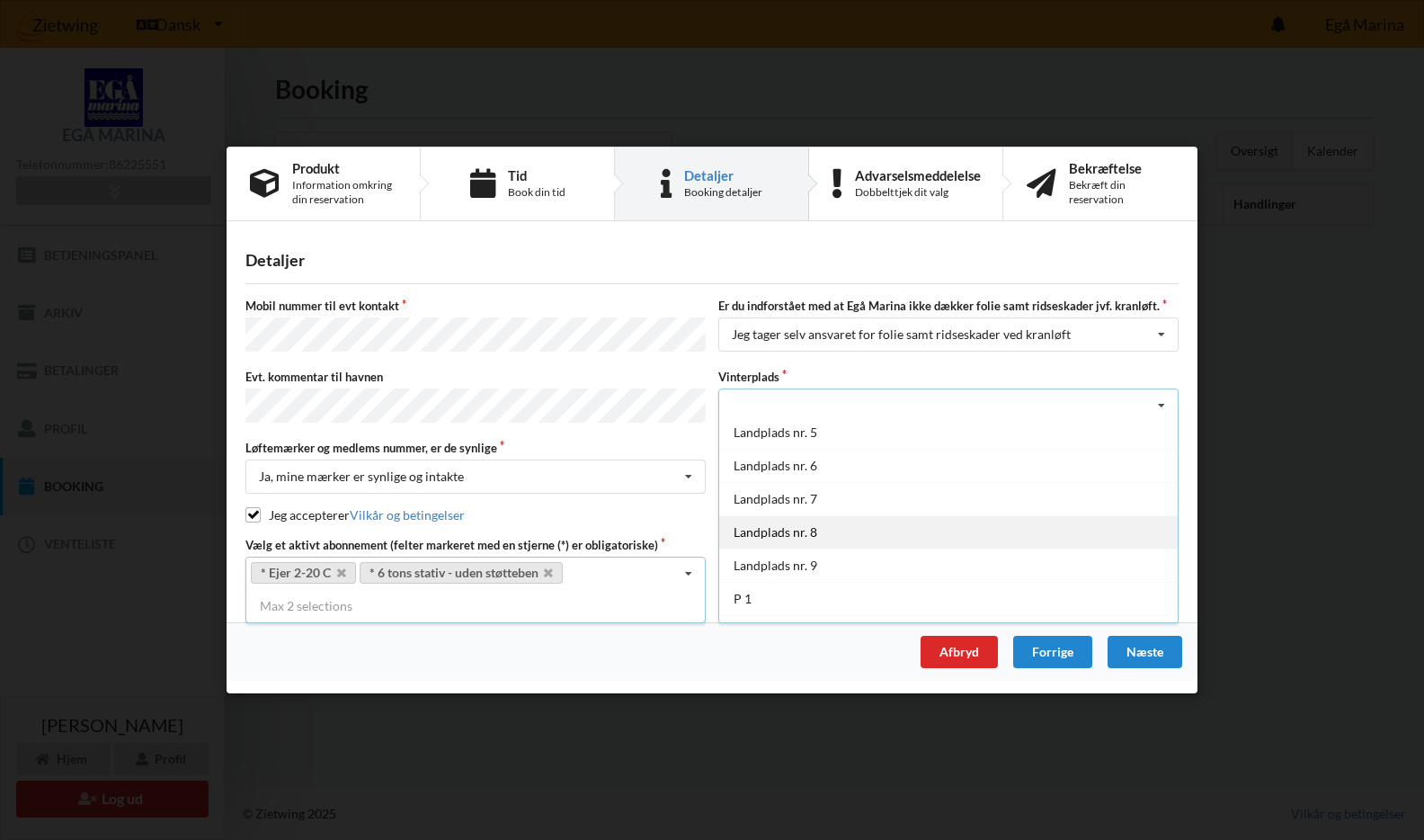
click at [797, 529] on div "Landplads nr. 8" at bounding box center [948, 532] width 459 height 33
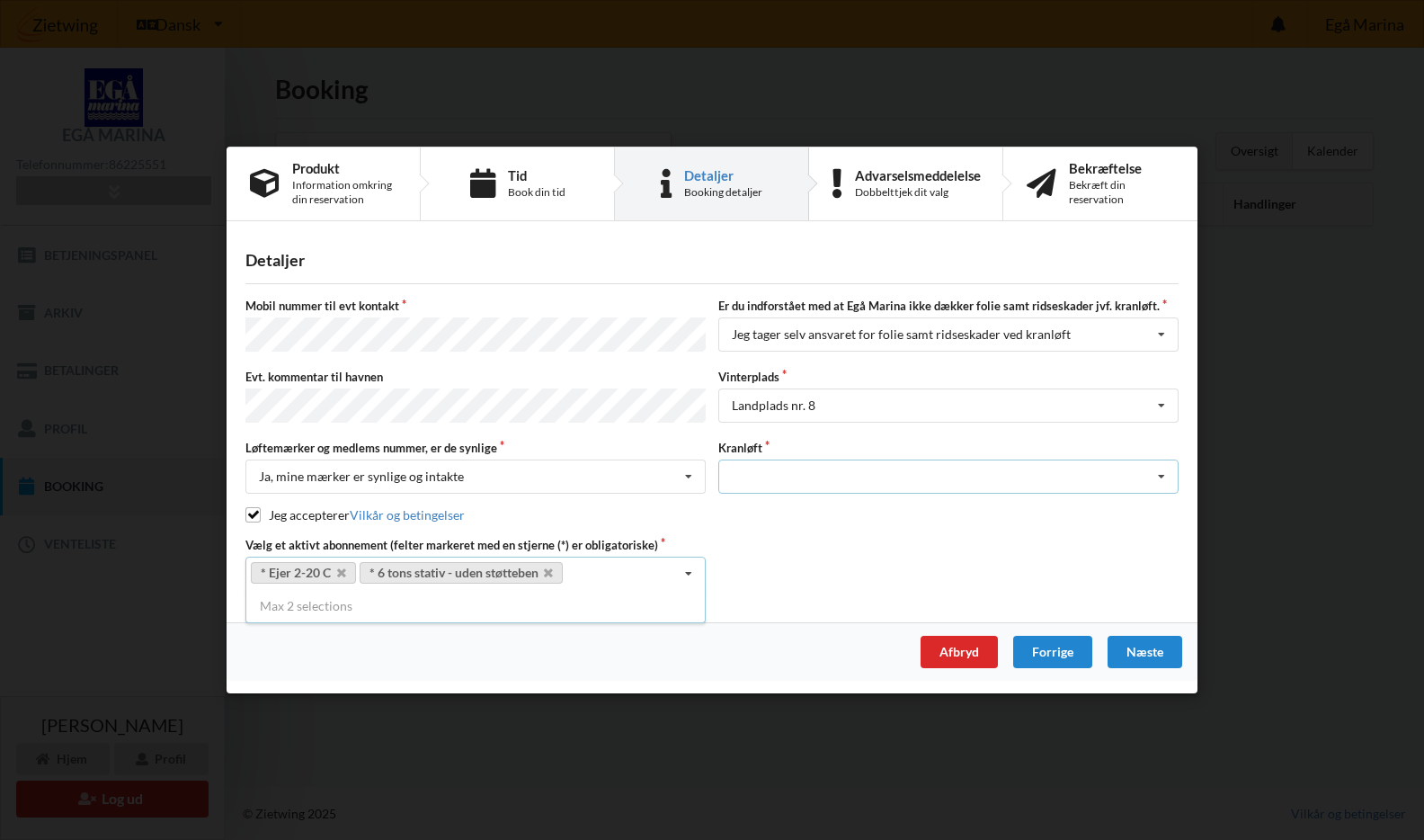
click at [1157, 468] on icon at bounding box center [1162, 477] width 27 height 33
click at [871, 515] on div "Optagning" at bounding box center [948, 509] width 459 height 33
click at [1151, 650] on div "Næste" at bounding box center [1145, 652] width 75 height 32
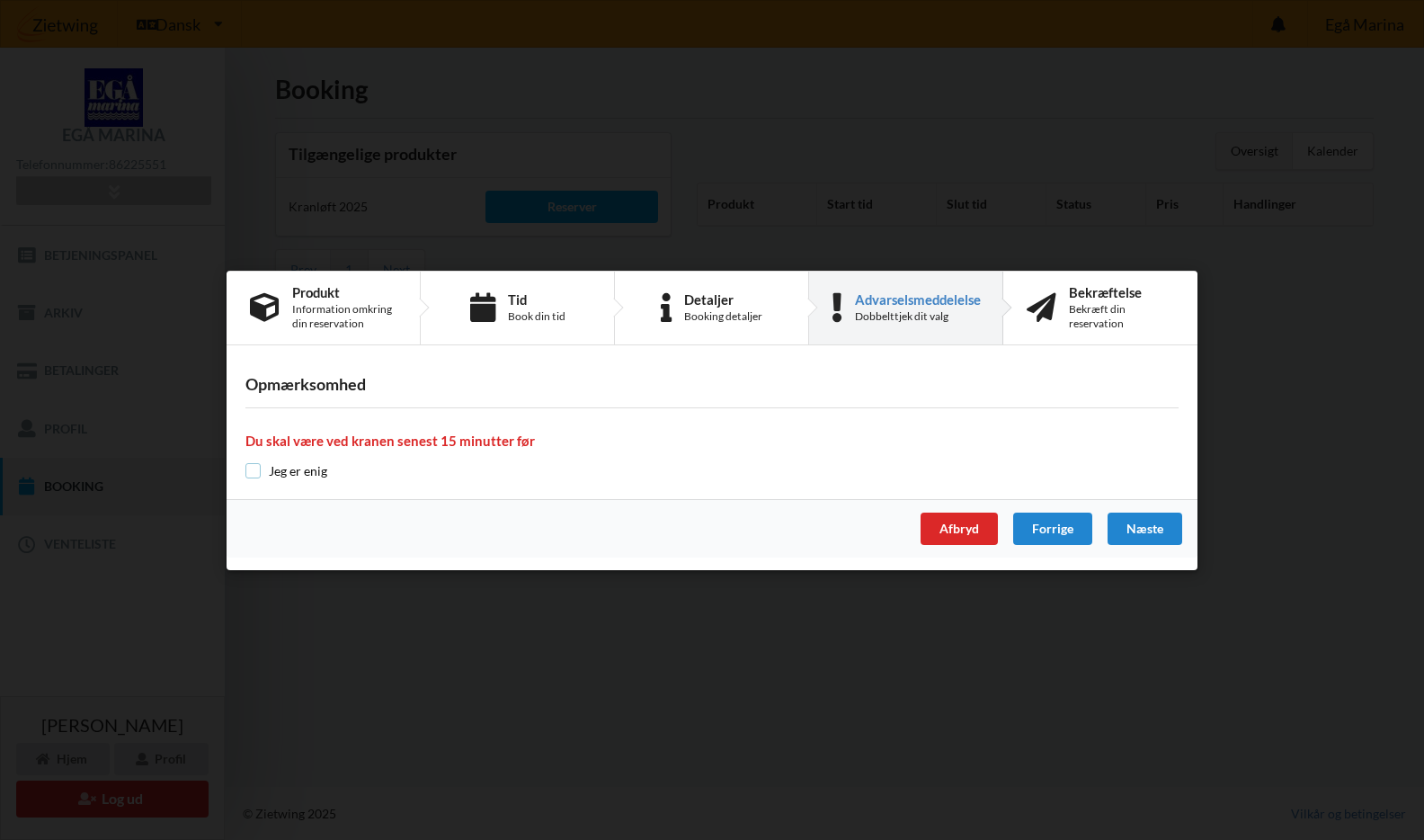
click at [251, 469] on input "checkbox" at bounding box center [252, 470] width 15 height 15
checkbox input "true"
click at [1150, 525] on div "Næste" at bounding box center [1145, 529] width 75 height 32
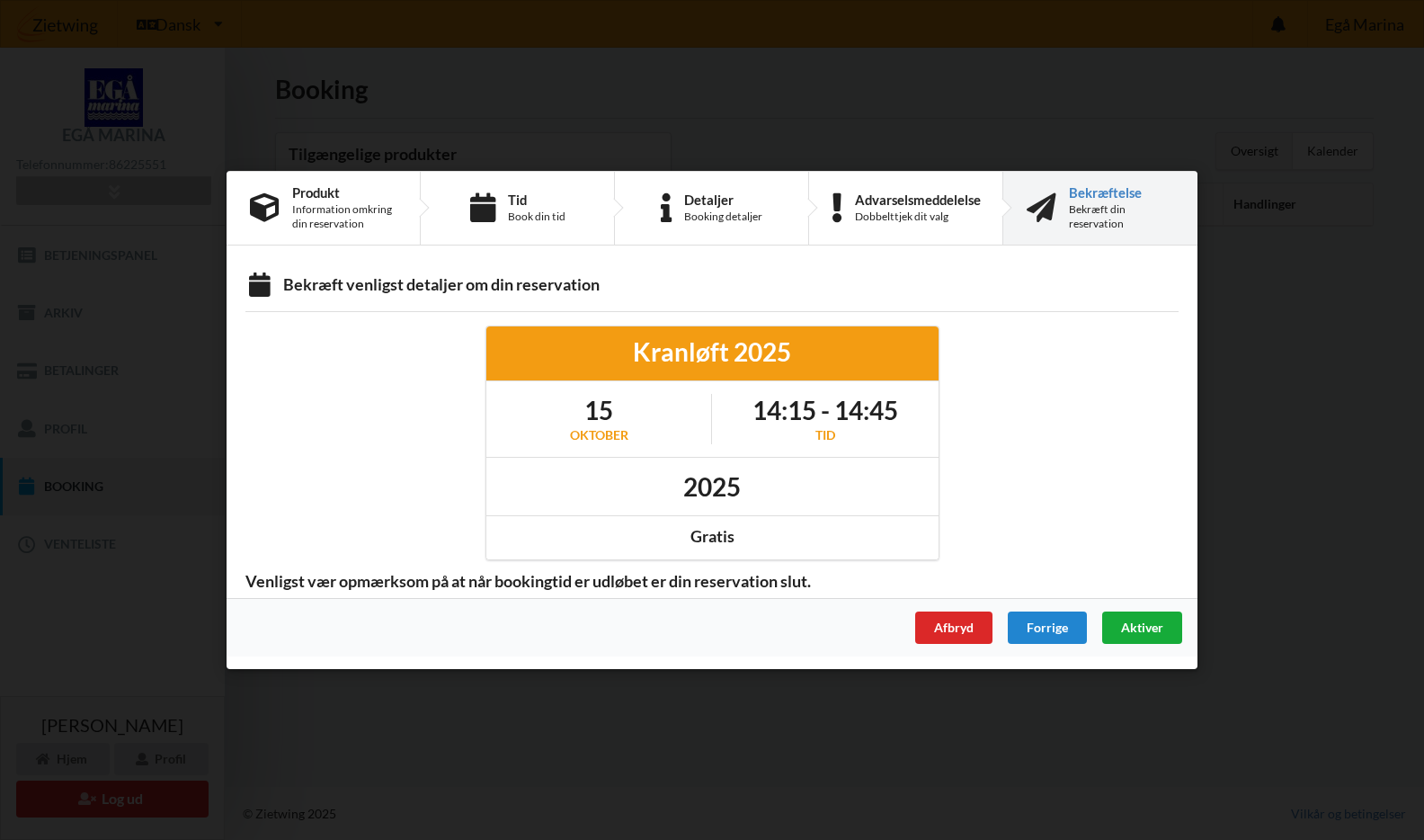
click at [1148, 621] on span "Aktiver" at bounding box center [1142, 626] width 42 height 15
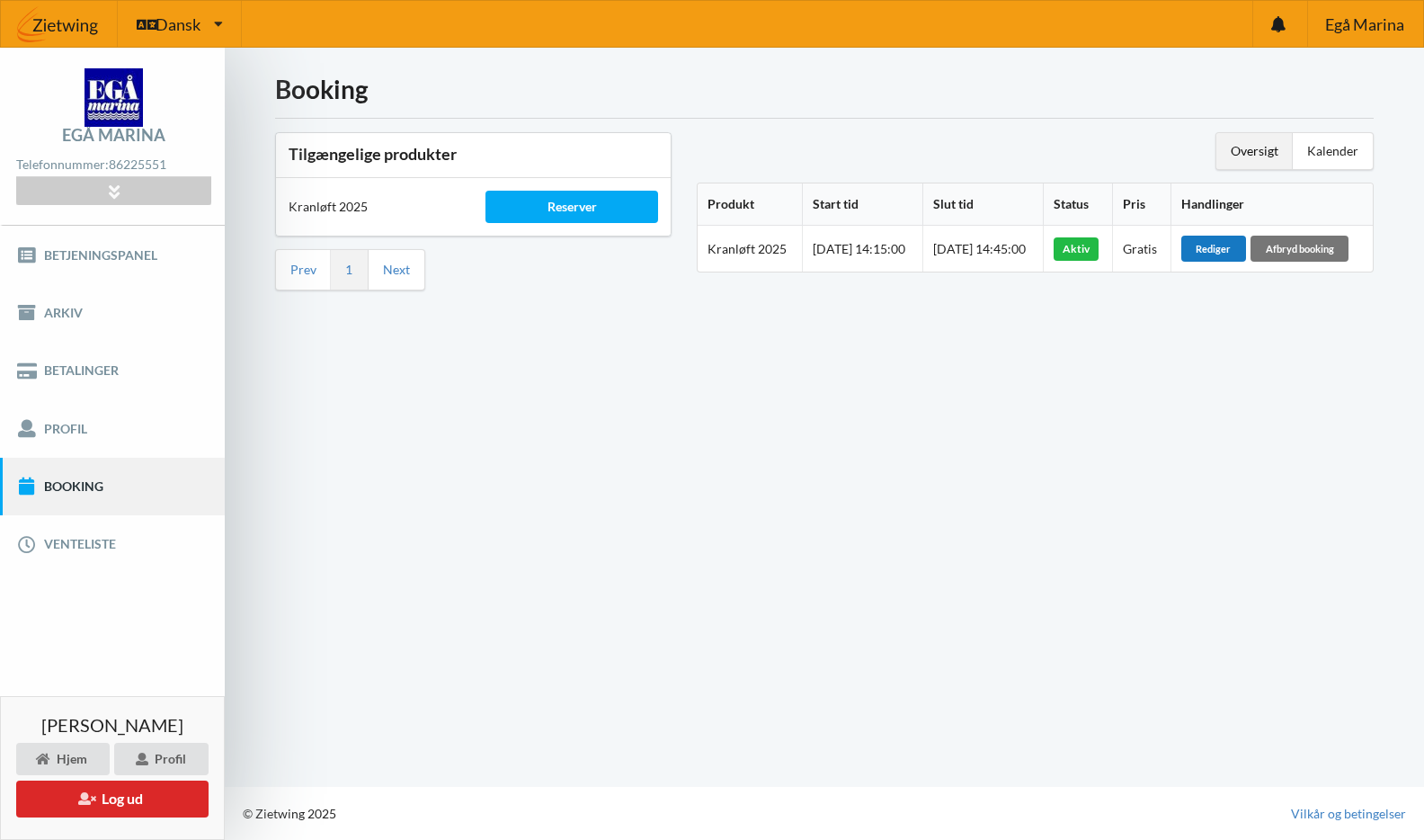
click at [1237, 244] on div "Rediger" at bounding box center [1214, 248] width 65 height 25
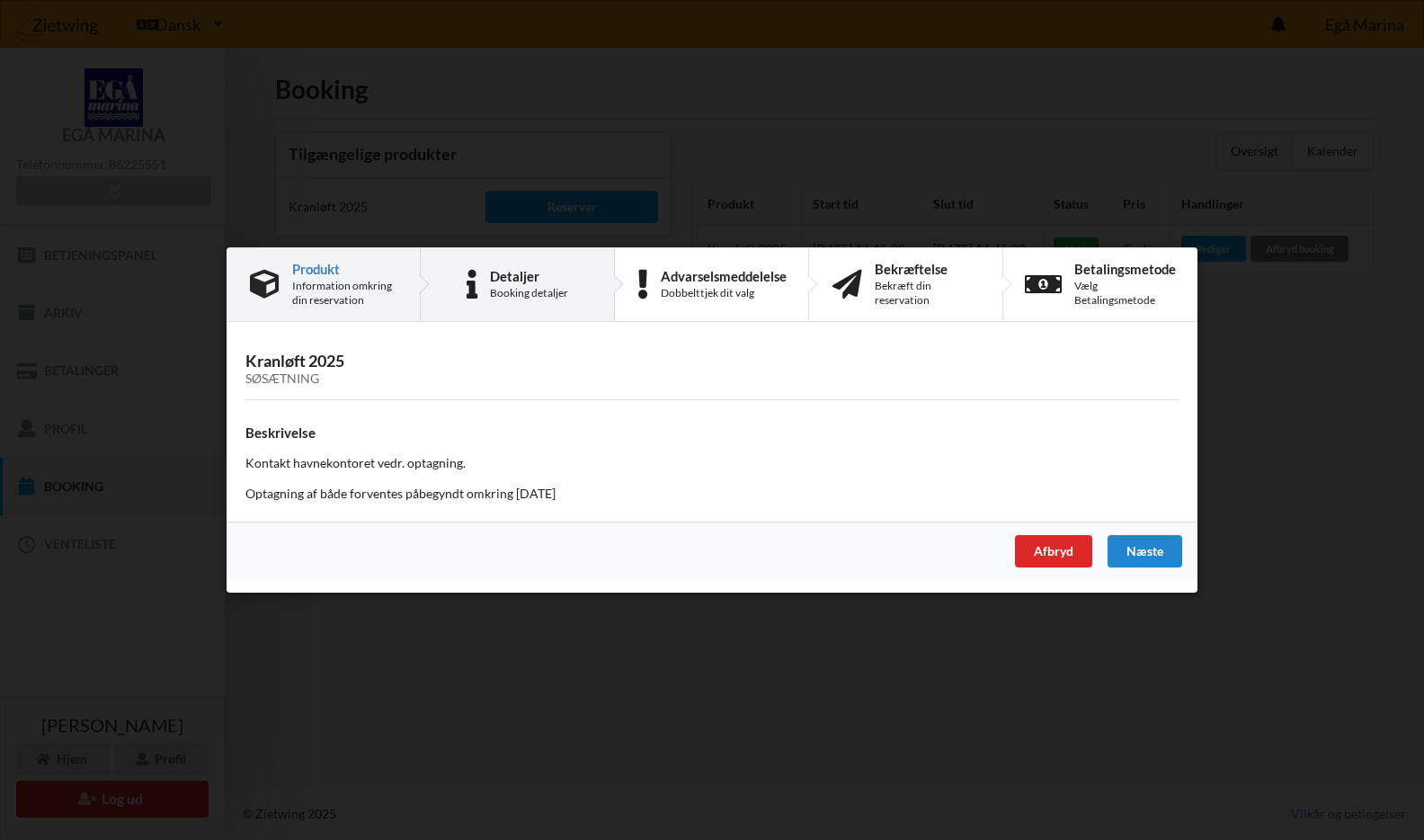
click at [505, 278] on div "Detaljer" at bounding box center [529, 276] width 78 height 14
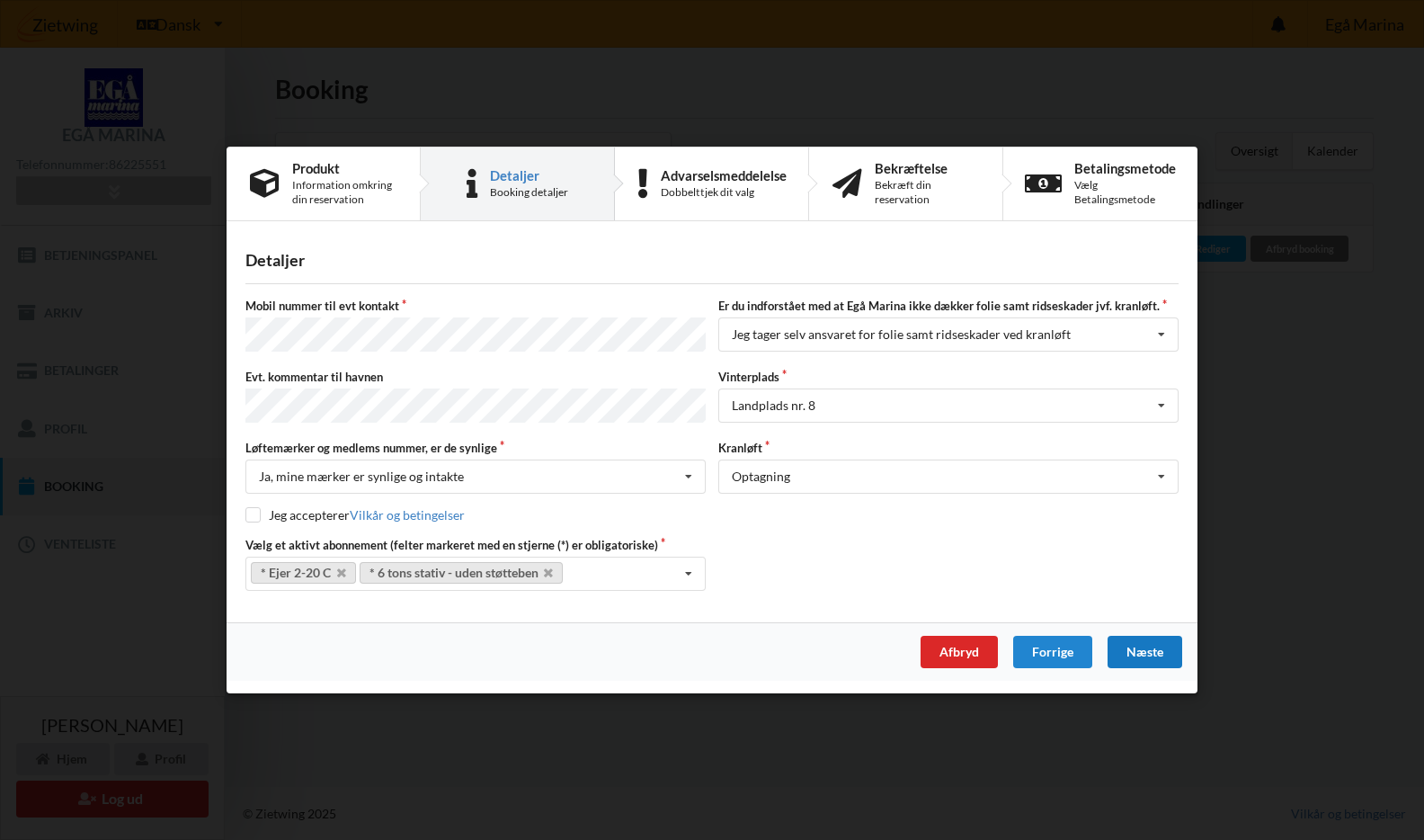
click at [1153, 645] on div "Næste" at bounding box center [1145, 652] width 75 height 32
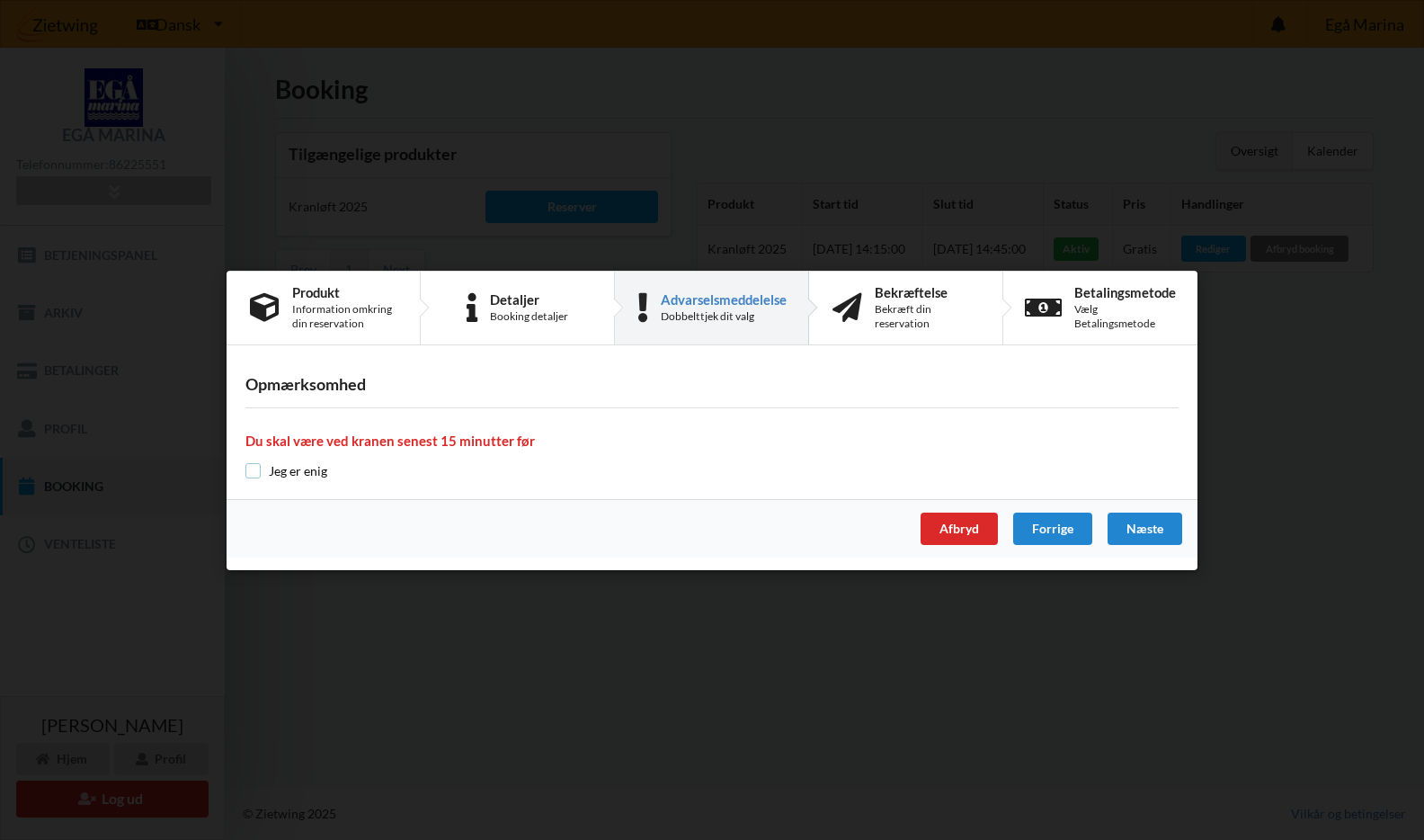
click at [258, 468] on input "checkbox" at bounding box center [252, 470] width 15 height 15
checkbox input "true"
click at [1154, 525] on div "Næste" at bounding box center [1145, 529] width 75 height 32
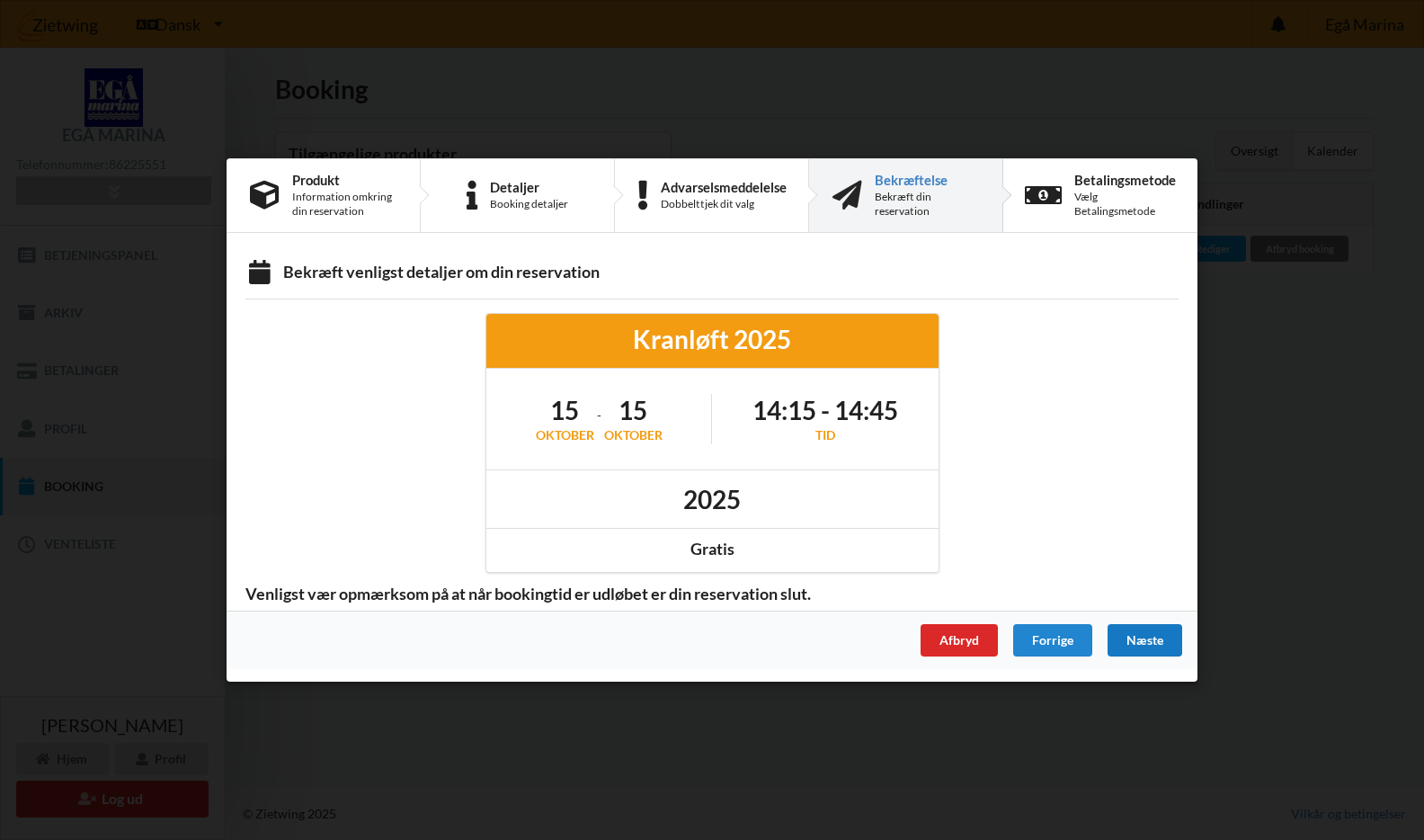
click at [1154, 635] on div "Næste" at bounding box center [1145, 640] width 75 height 32
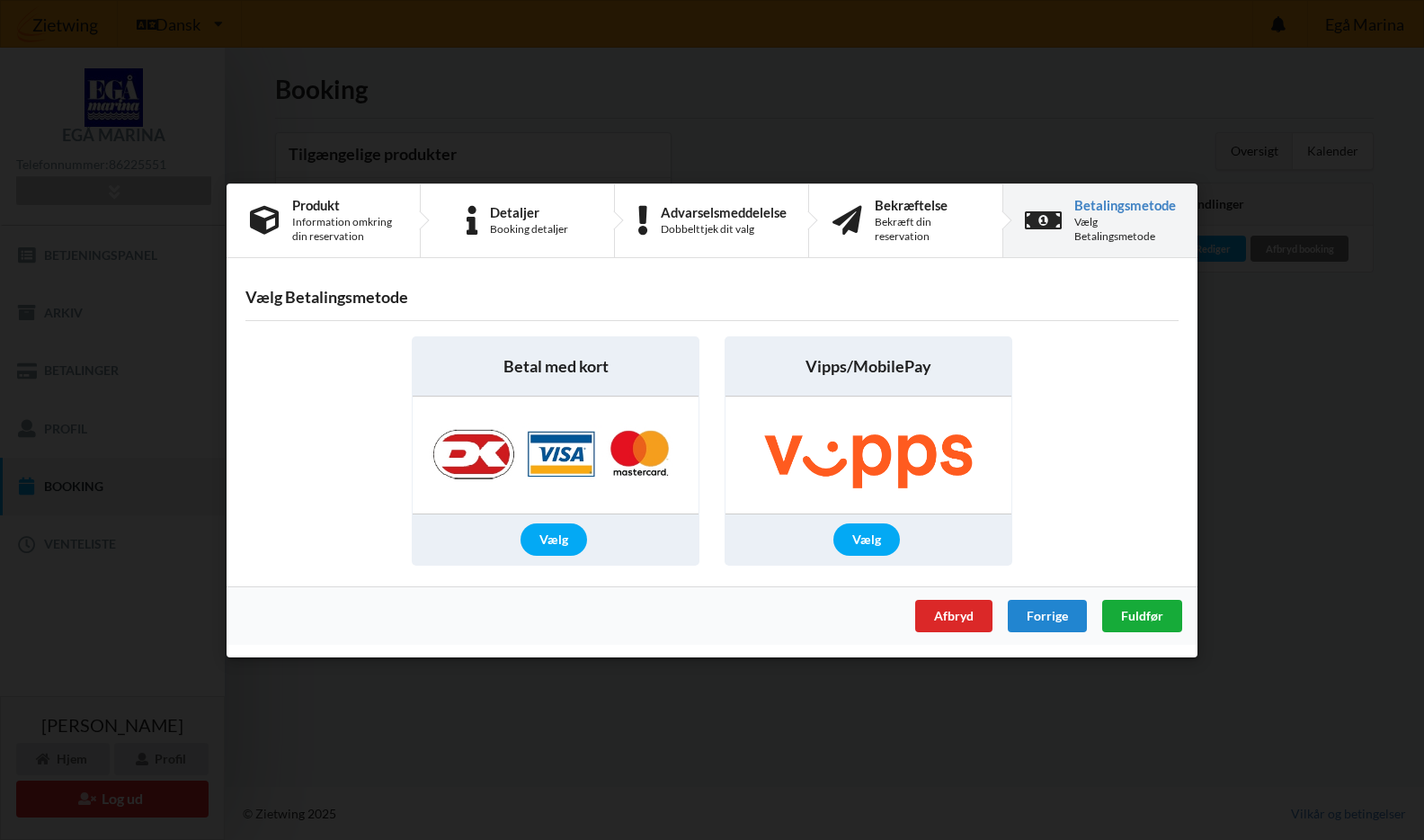
click at [1147, 609] on span "Fuldfør" at bounding box center [1142, 614] width 42 height 15
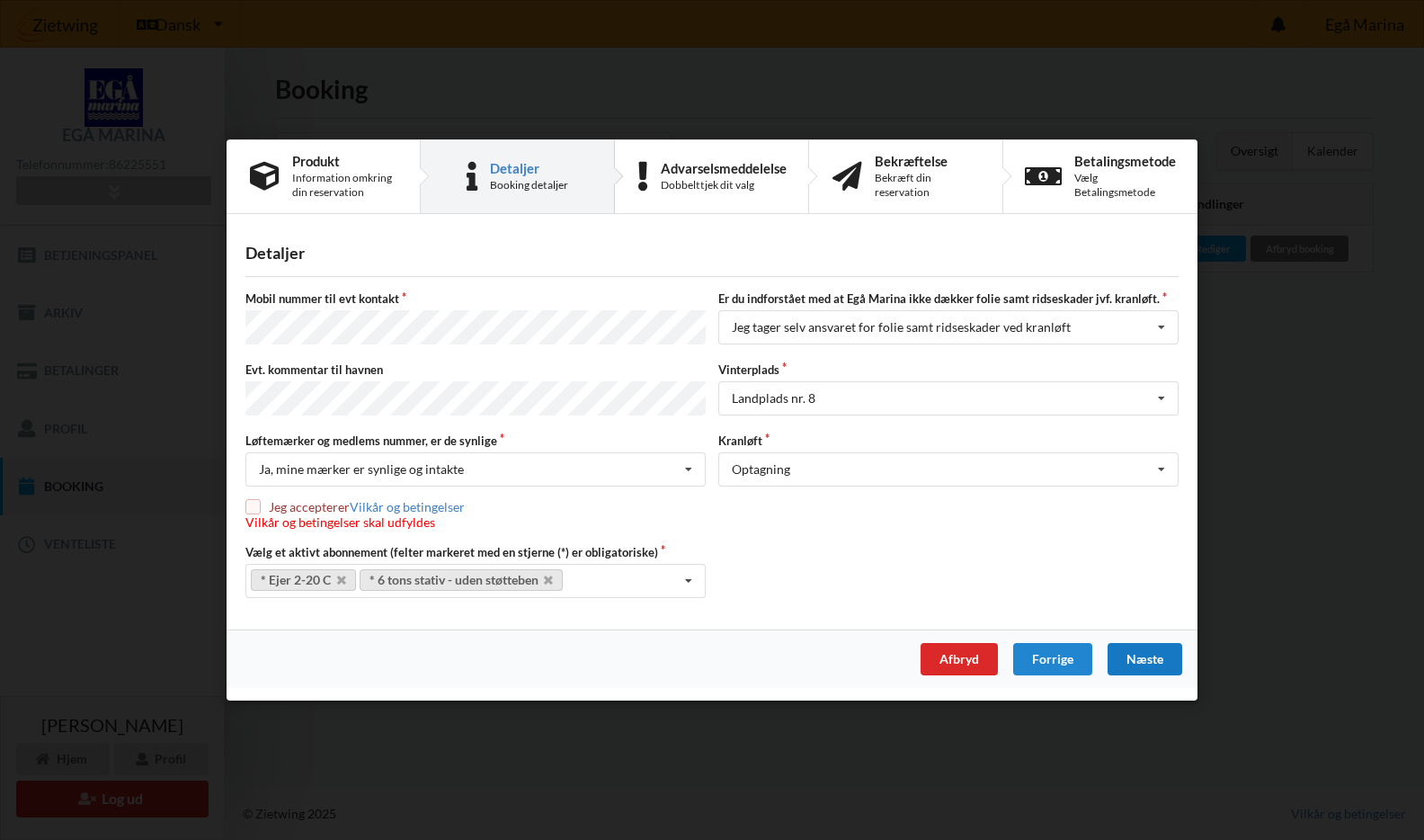
click at [253, 506] on input "checkbox" at bounding box center [252, 507] width 15 height 15
checkbox input "true"
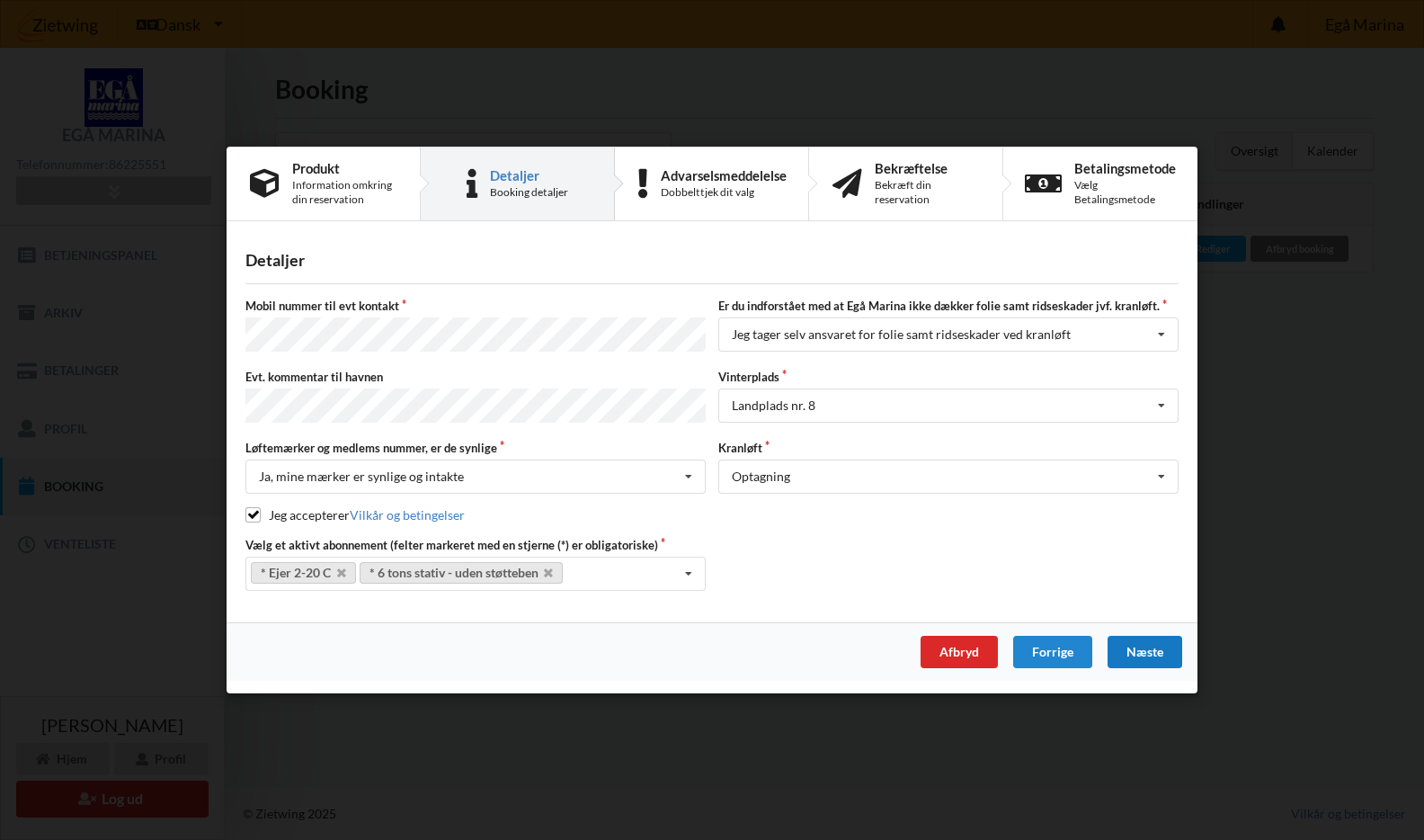
click at [1145, 644] on div "Næste" at bounding box center [1145, 652] width 75 height 32
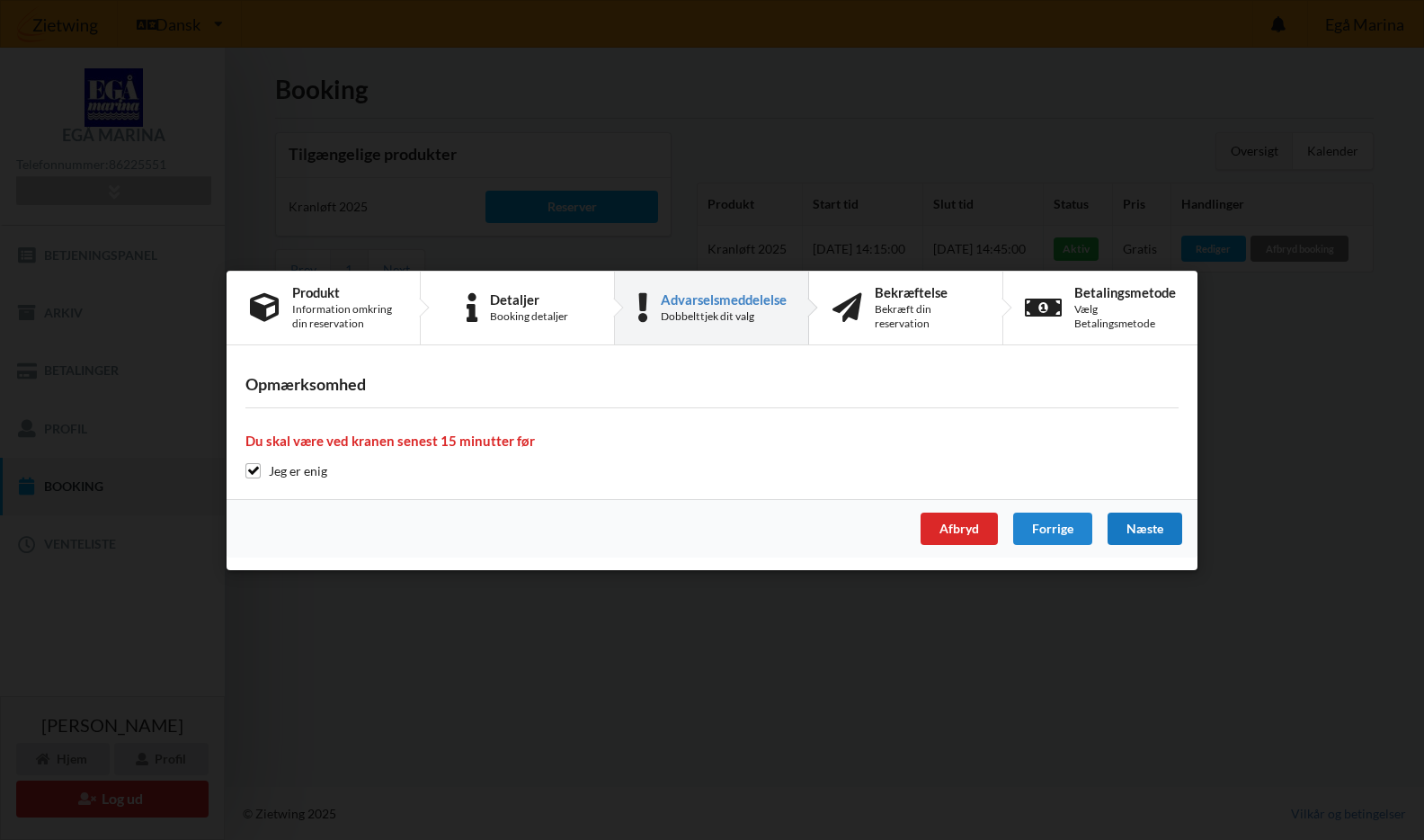
click at [1145, 517] on div "Næste" at bounding box center [1145, 529] width 75 height 32
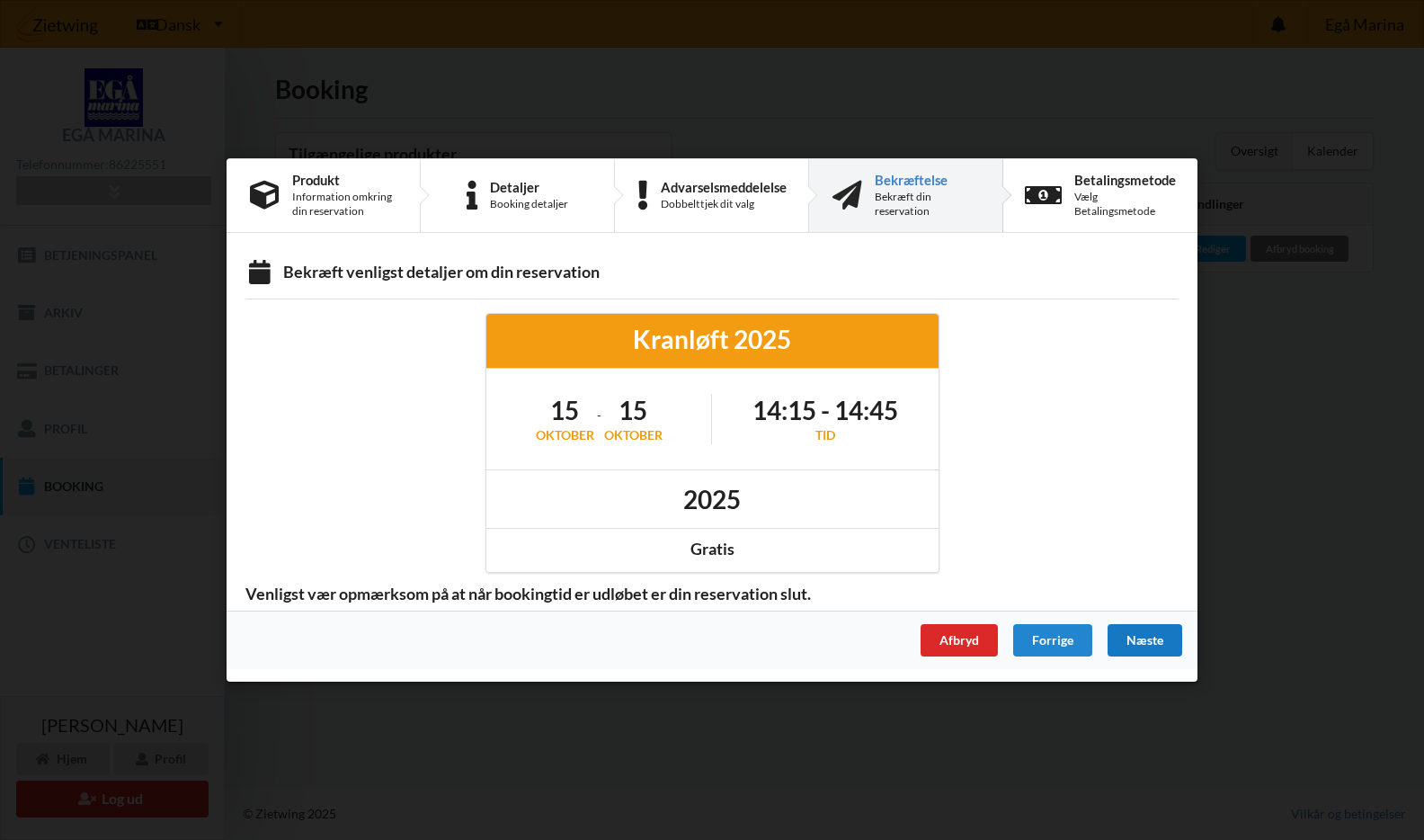
click at [1155, 633] on div "Næste" at bounding box center [1145, 640] width 75 height 32
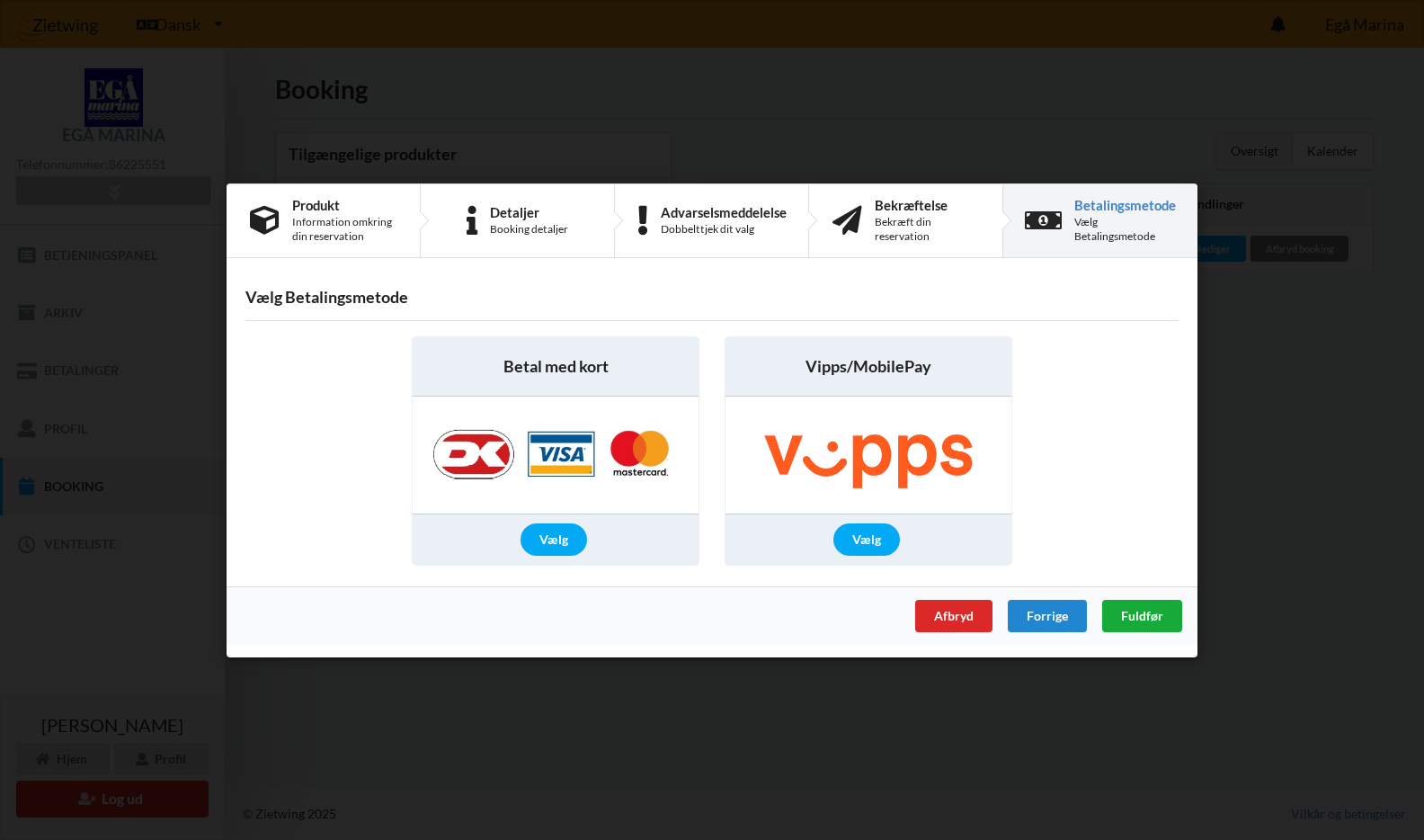
click at [1153, 611] on span "Fuldfør" at bounding box center [1142, 614] width 42 height 15
